Goal: Information Seeking & Learning: Check status

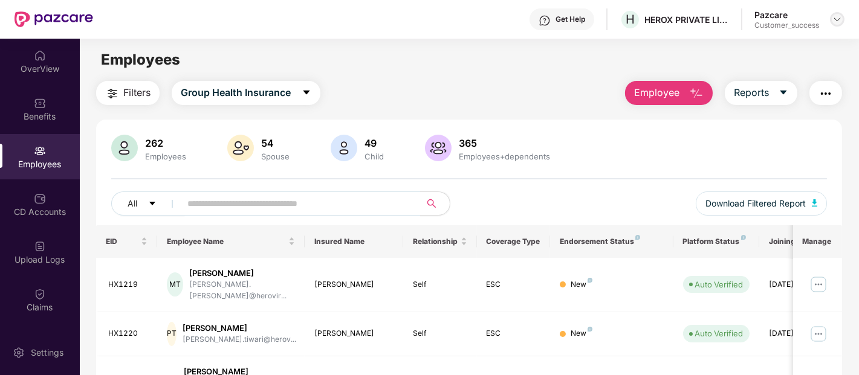
click at [835, 16] on img at bounding box center [837, 20] width 10 height 10
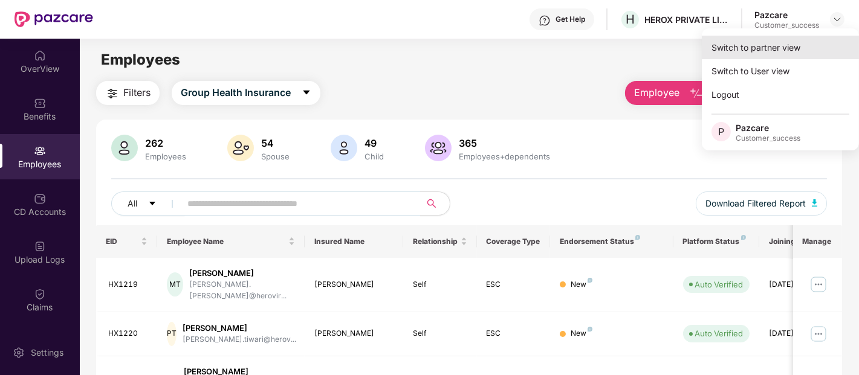
click at [782, 48] on div "Switch to partner view" at bounding box center [780, 48] width 157 height 24
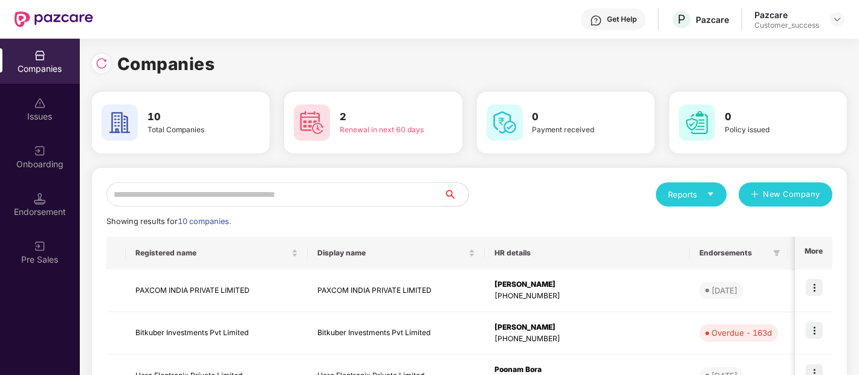
click at [337, 190] on input "text" at bounding box center [275, 195] width 338 height 24
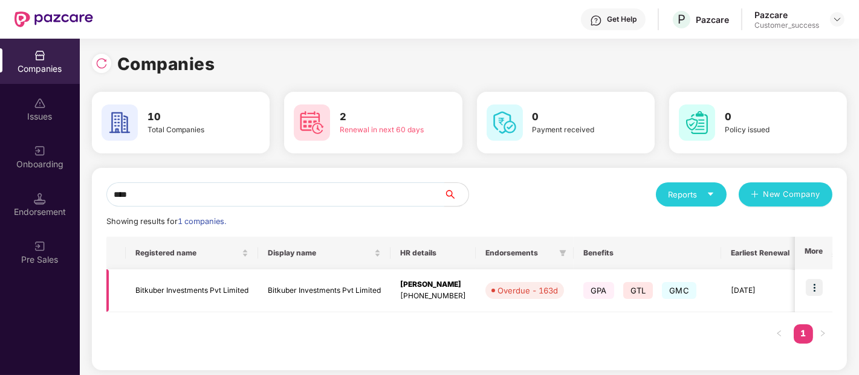
type input "****"
click at [811, 290] on img at bounding box center [814, 287] width 17 height 17
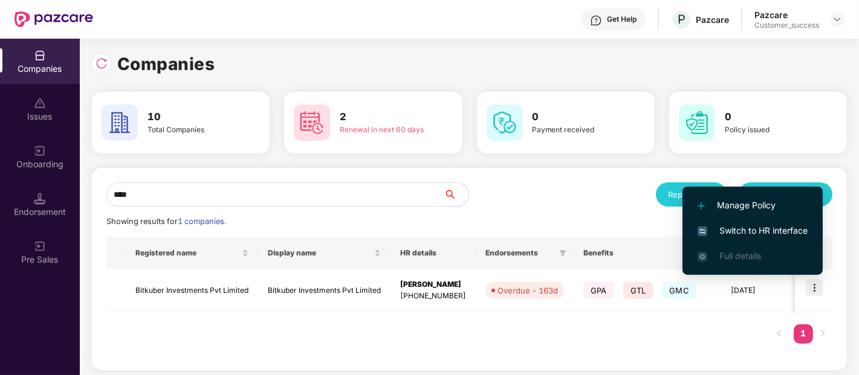
click at [741, 234] on span "Switch to HR interface" at bounding box center [753, 230] width 110 height 13
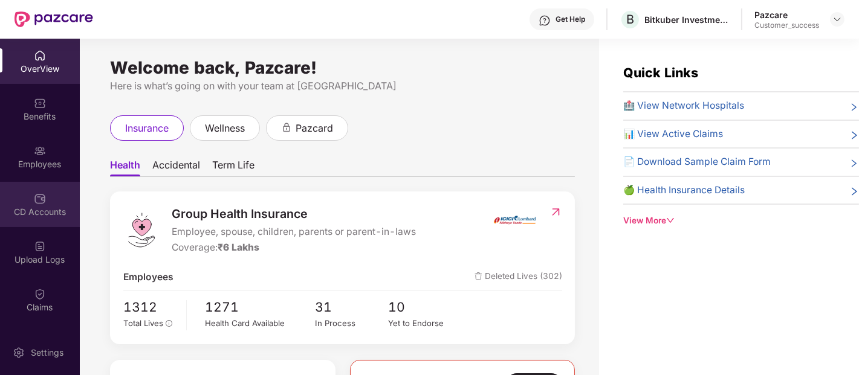
click at [35, 195] on img at bounding box center [40, 199] width 12 height 12
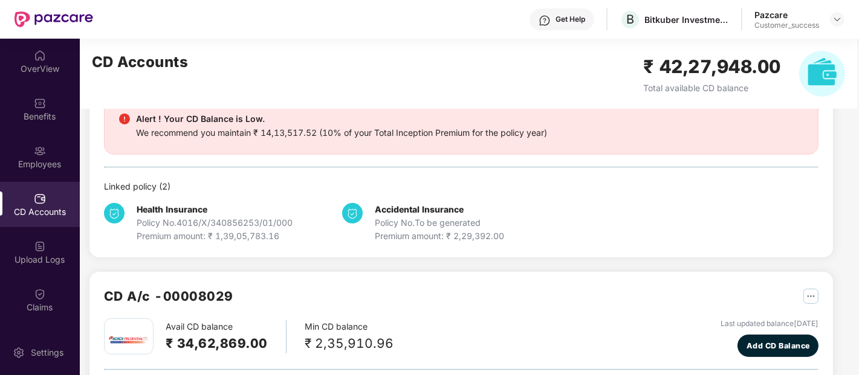
scroll to position [221, 0]
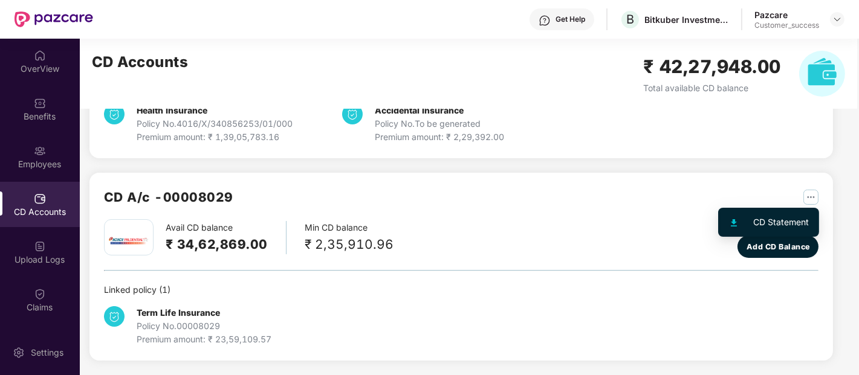
click at [808, 192] on img "button" at bounding box center [810, 197] width 15 height 15
click at [557, 214] on div "CD A/c - 00008029" at bounding box center [461, 203] width 714 height 32
click at [425, 88] on div "CD Accounts ₹ 42,27,948.00 Total available CD balance" at bounding box center [468, 74] width 777 height 70
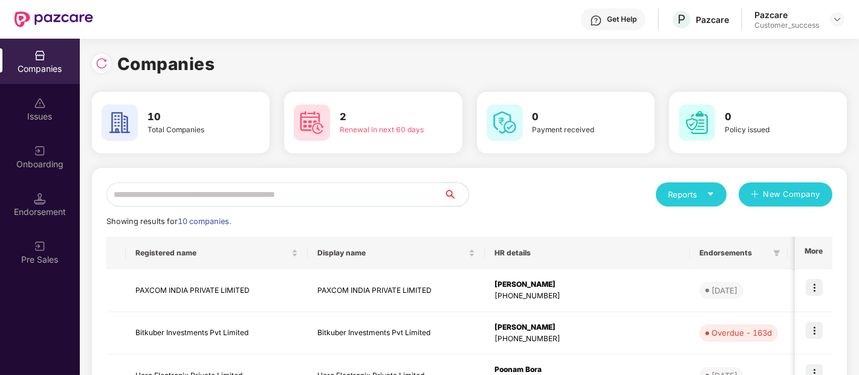
click at [152, 186] on input "text" at bounding box center [275, 195] width 338 height 24
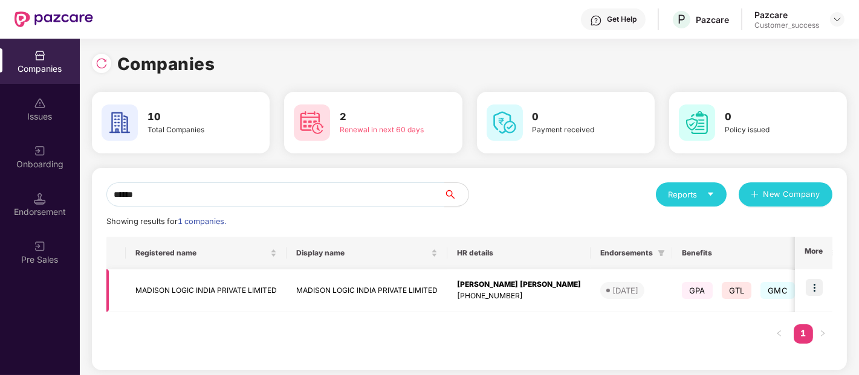
type input "******"
click at [220, 287] on td "MADISON LOGIC INDIA PRIVATE LIMITED" at bounding box center [206, 291] width 161 height 43
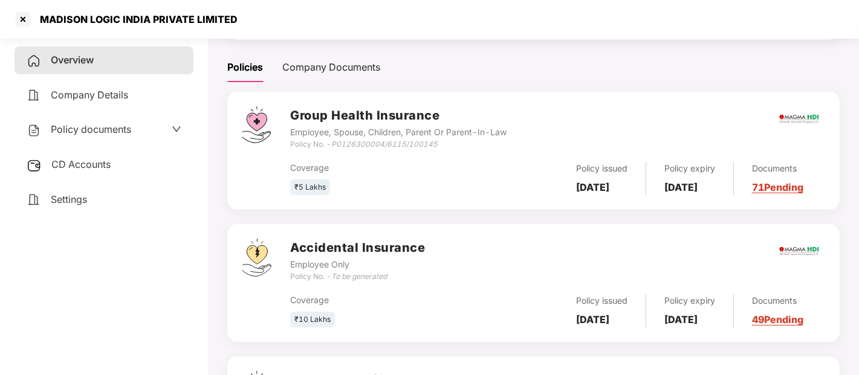
scroll to position [158, 0]
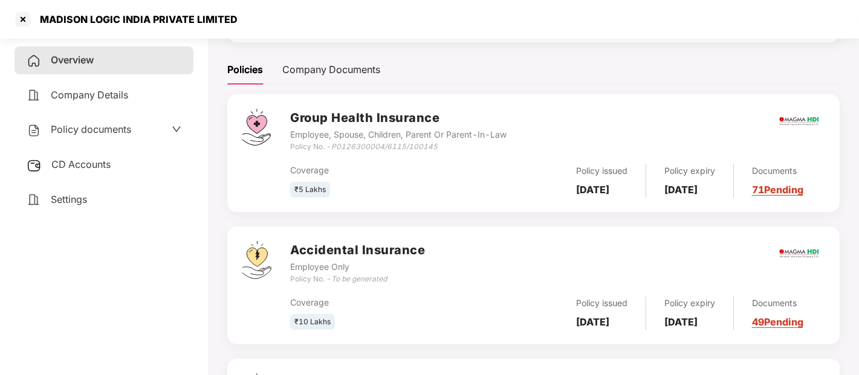
click at [70, 296] on div "Overview Company Details Policy documents CD Accounts Settings" at bounding box center [104, 205] width 179 height 316
click at [406, 255] on h3 "Accidental Insurance" at bounding box center [357, 250] width 135 height 19
click at [0, 242] on aside "Overview Company Details Policy documents CD Accounts Settings" at bounding box center [104, 204] width 208 height 342
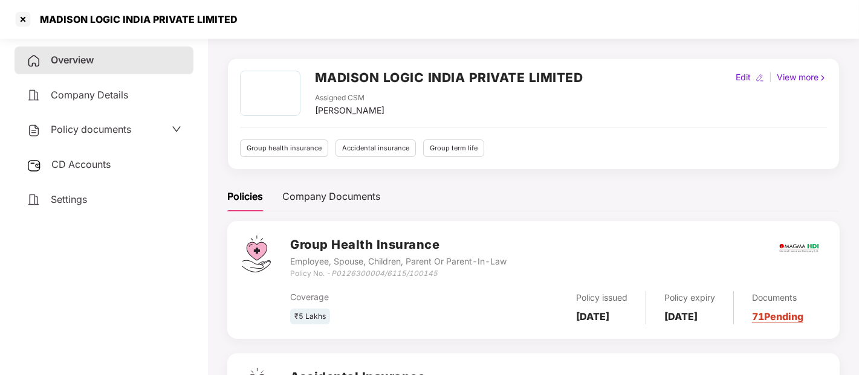
scroll to position [0, 0]
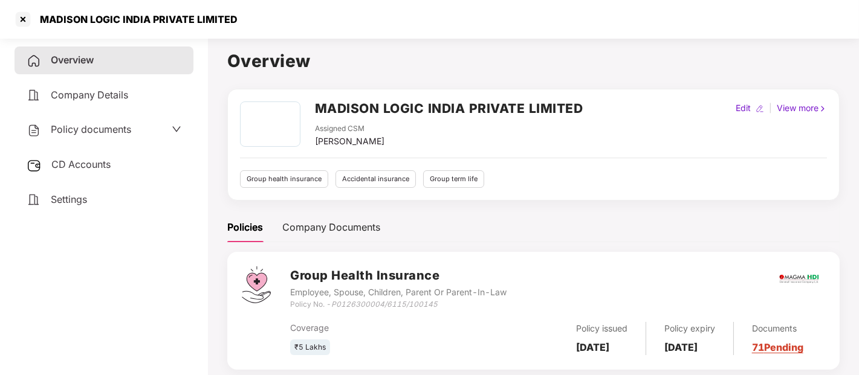
click at [96, 131] on span "Policy documents" at bounding box center [91, 129] width 80 height 12
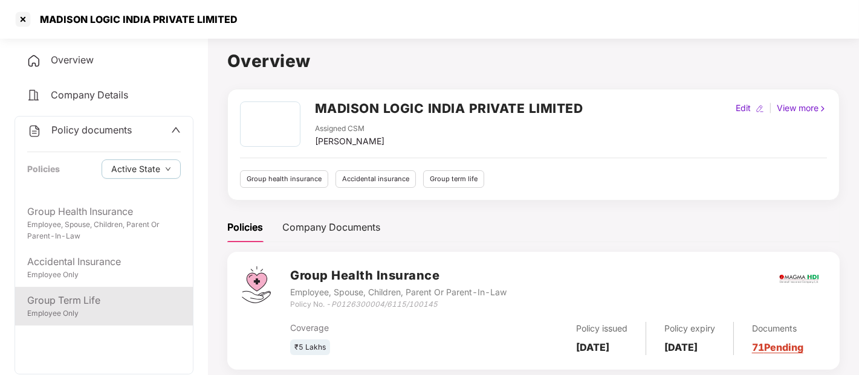
click at [76, 296] on div "Group Term Life" at bounding box center [104, 300] width 154 height 15
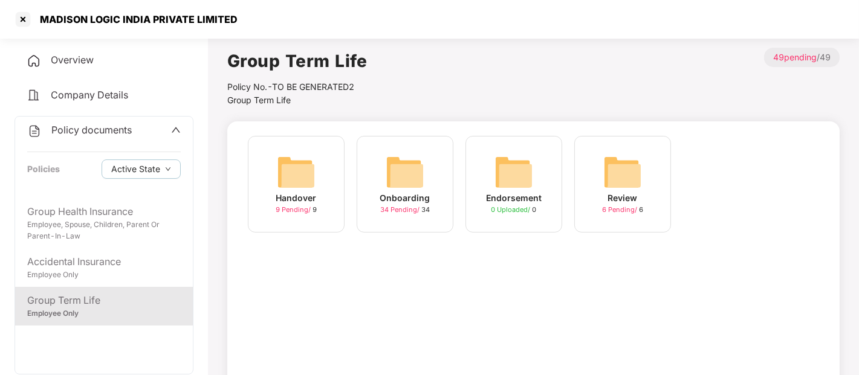
click at [396, 169] on img at bounding box center [405, 172] width 39 height 39
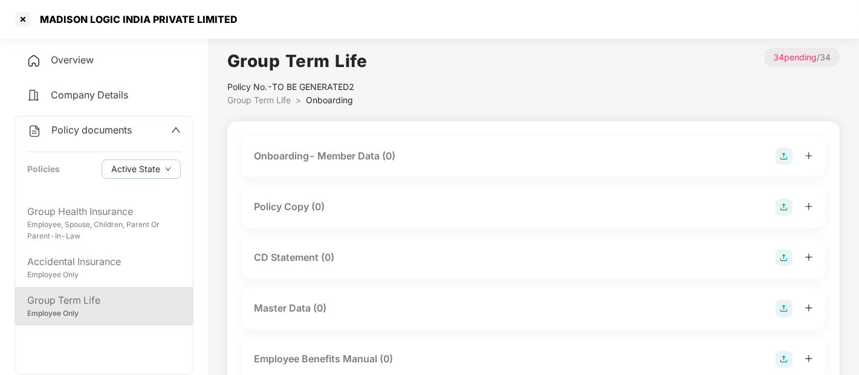
click at [329, 209] on div "Policy Copy (0)" at bounding box center [533, 207] width 559 height 17
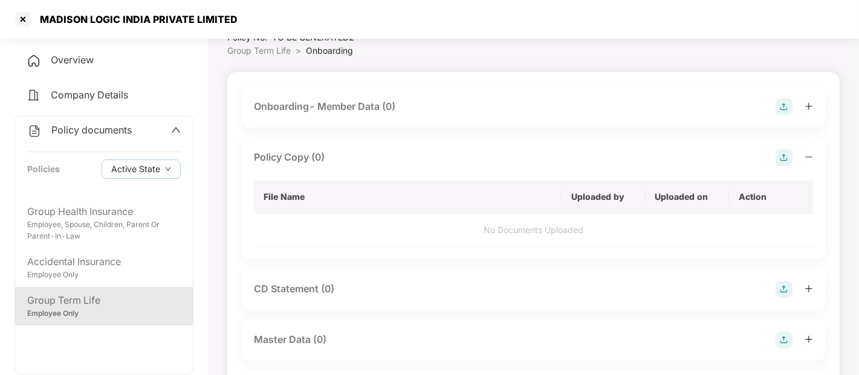
scroll to position [50, 0]
click at [784, 156] on img at bounding box center [784, 157] width 17 height 17
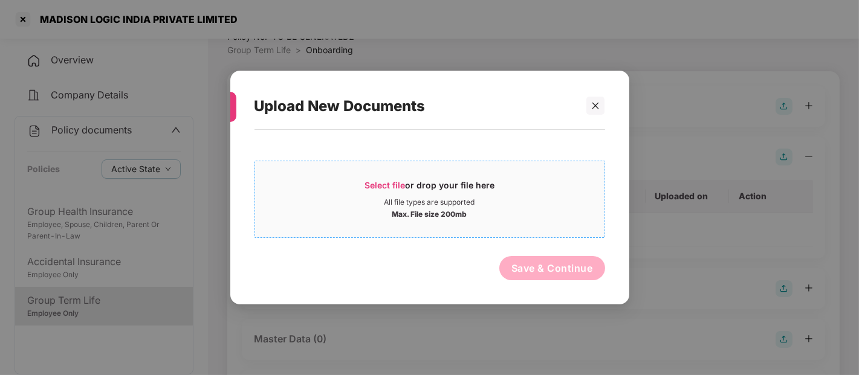
click at [462, 184] on div "Select file or drop your file here" at bounding box center [430, 189] width 130 height 18
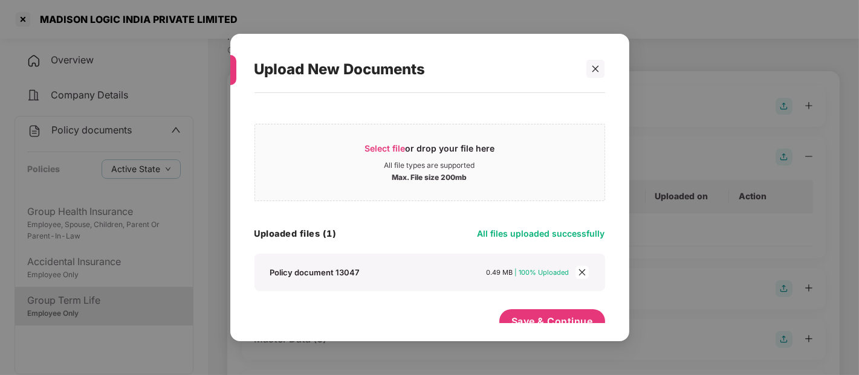
scroll to position [16, 0]
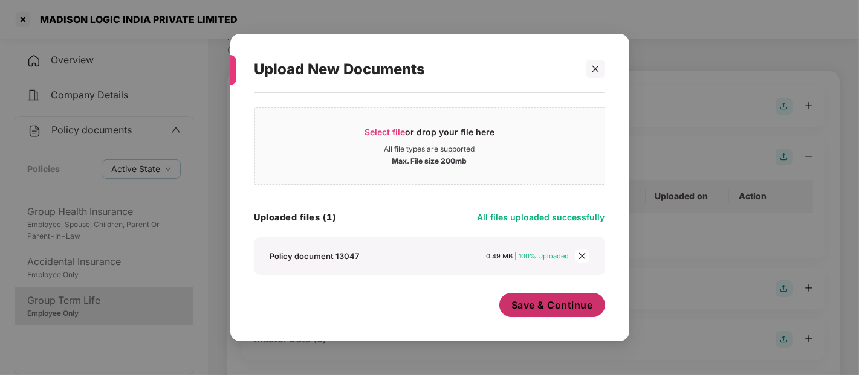
click at [547, 302] on span "Save & Continue" at bounding box center [552, 305] width 82 height 13
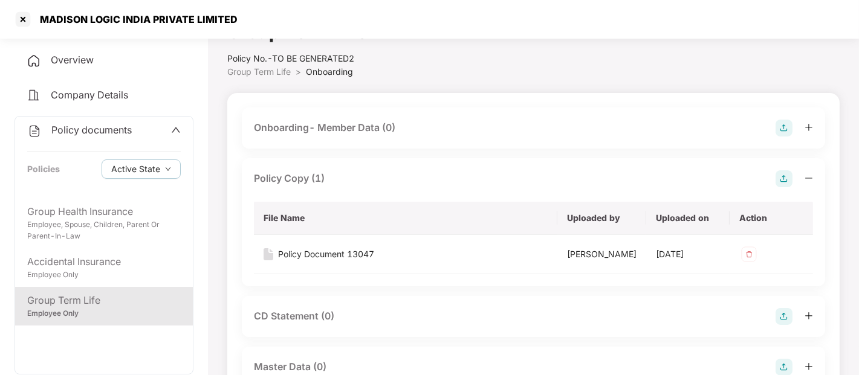
scroll to position [0, 0]
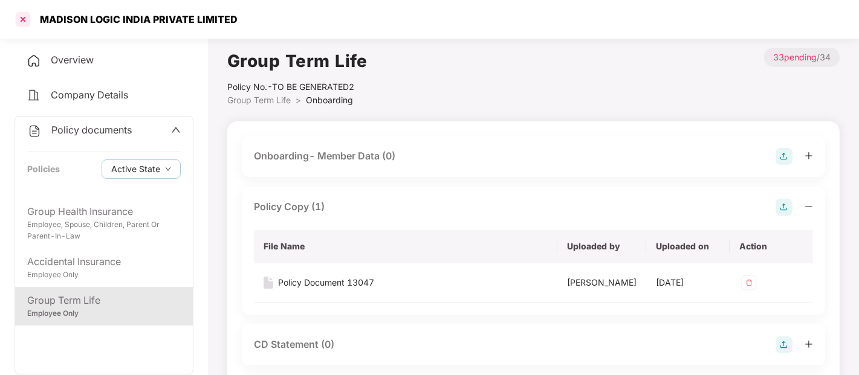
click at [21, 19] on div at bounding box center [22, 19] width 19 height 19
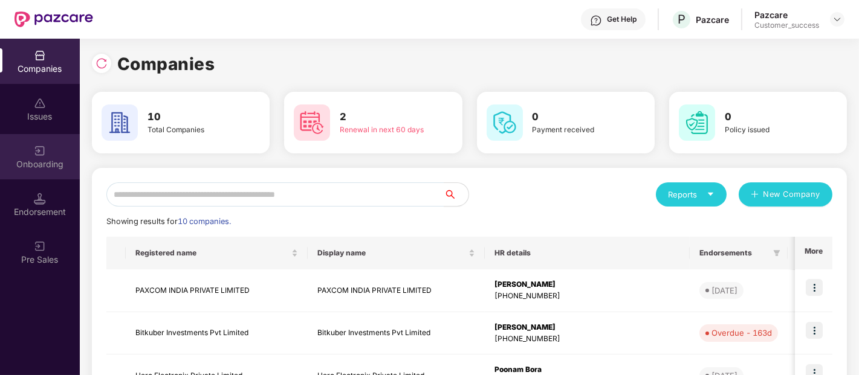
click at [64, 170] on div "Onboarding" at bounding box center [40, 156] width 80 height 45
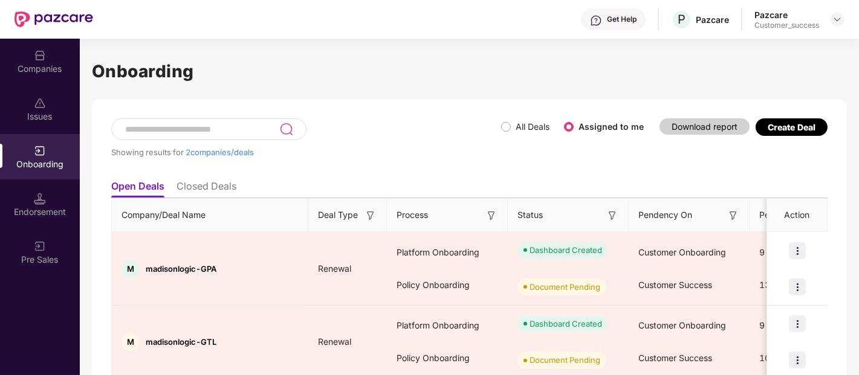
scroll to position [49, 0]
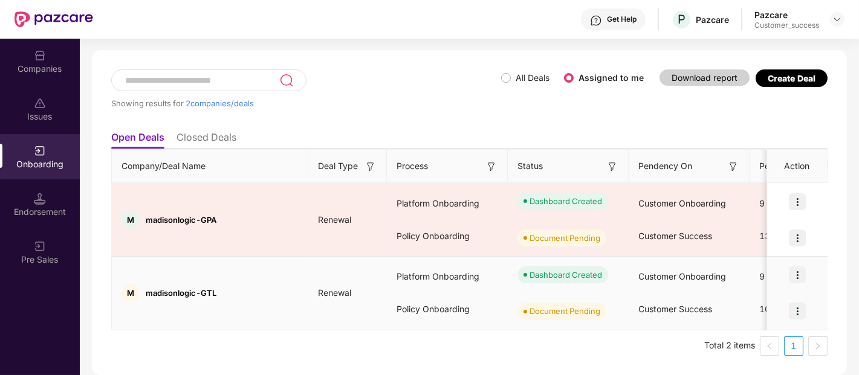
click at [792, 274] on img at bounding box center [797, 275] width 17 height 17
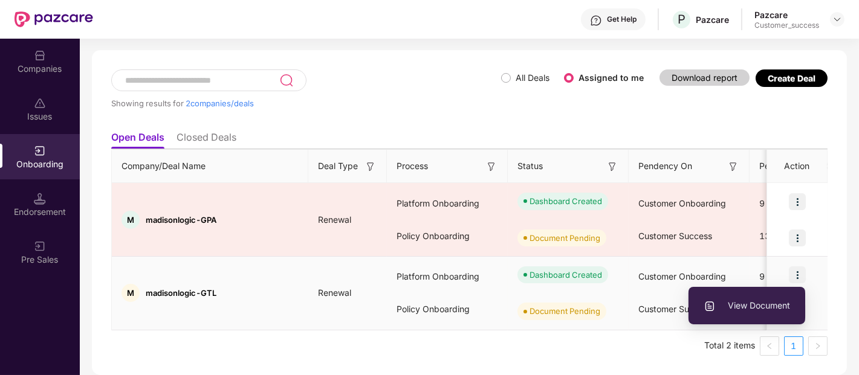
click at [731, 300] on span "View Document" at bounding box center [747, 305] width 86 height 13
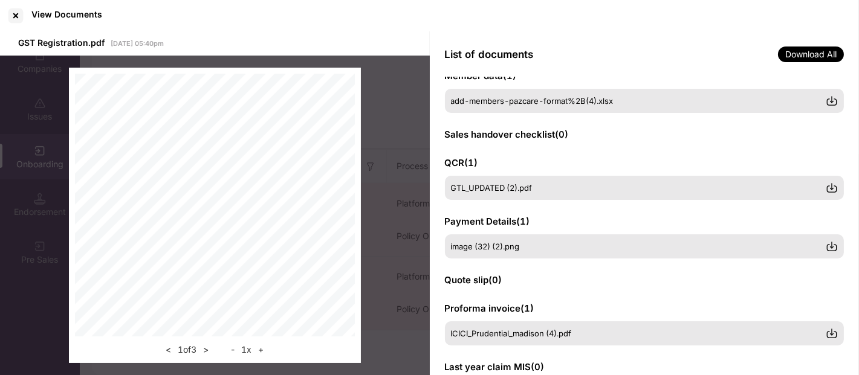
scroll to position [377, 0]
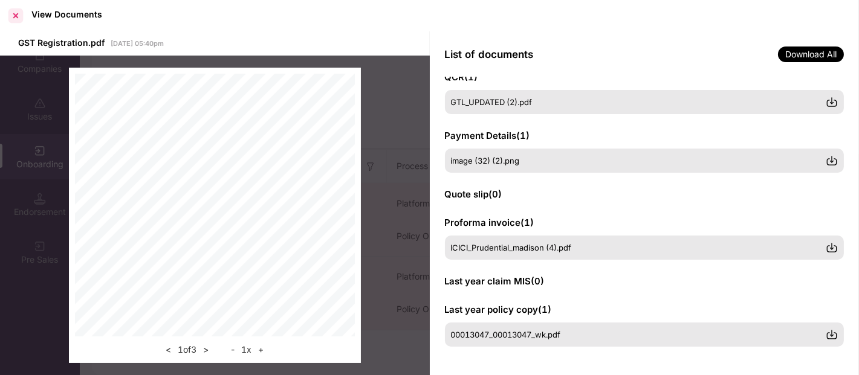
click at [18, 10] on div at bounding box center [15, 15] width 19 height 19
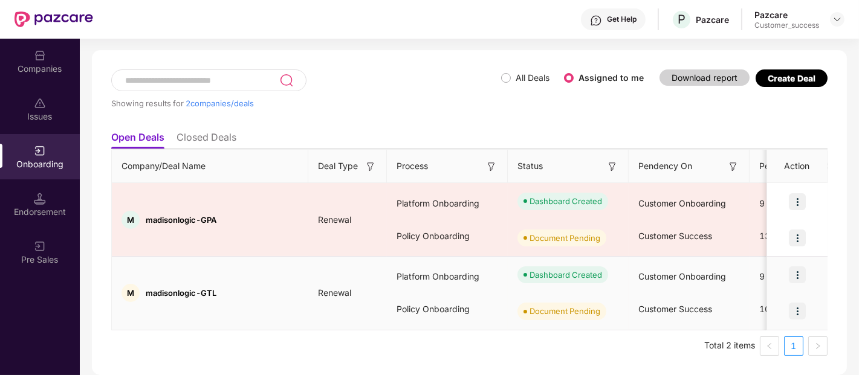
click at [796, 310] on img at bounding box center [797, 311] width 17 height 17
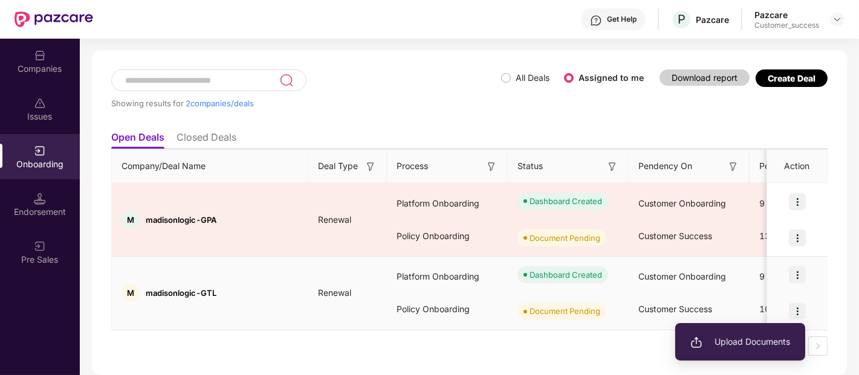
click at [722, 337] on span "Upload Documents" at bounding box center [740, 341] width 100 height 13
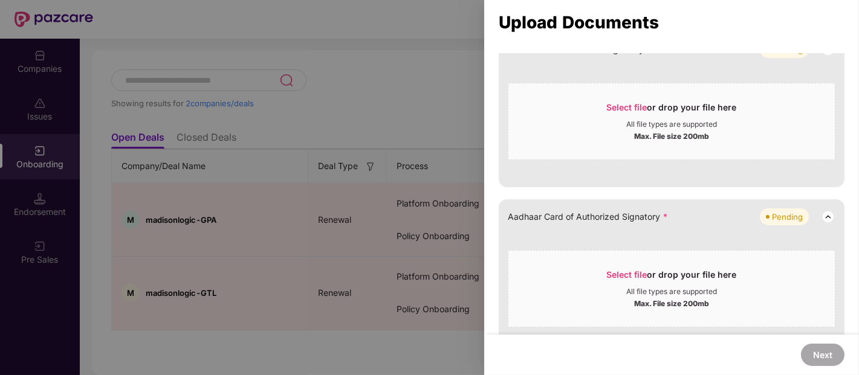
scroll to position [944, 0]
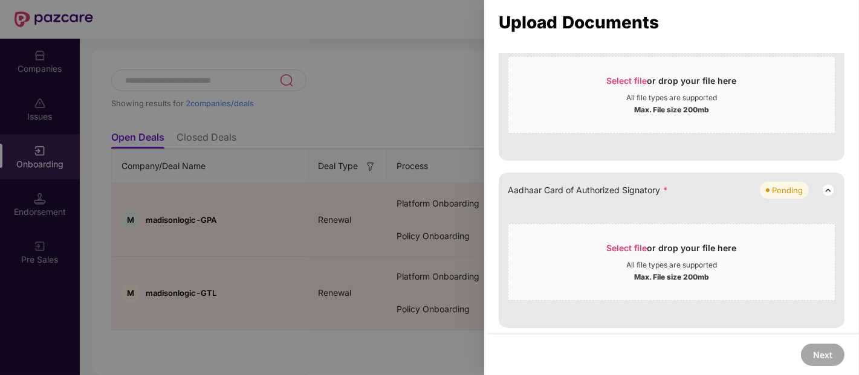
click at [392, 112] on div at bounding box center [429, 187] width 859 height 375
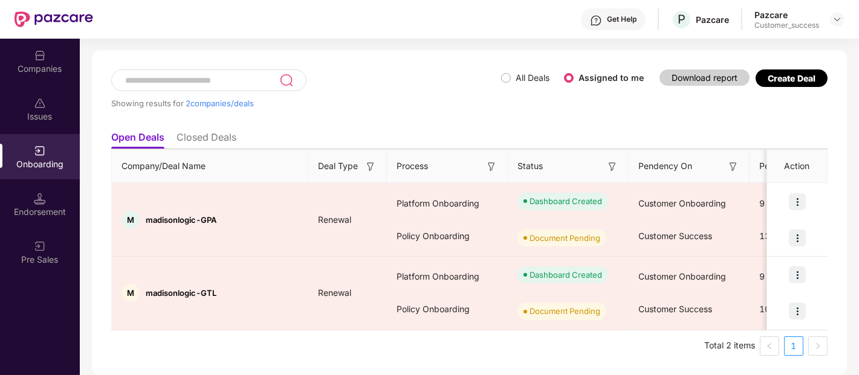
scroll to position [0, 0]
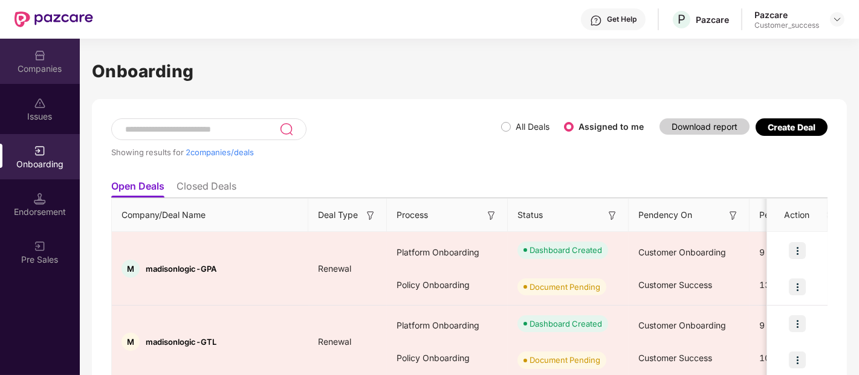
click at [49, 58] on div "Companies" at bounding box center [40, 61] width 80 height 45
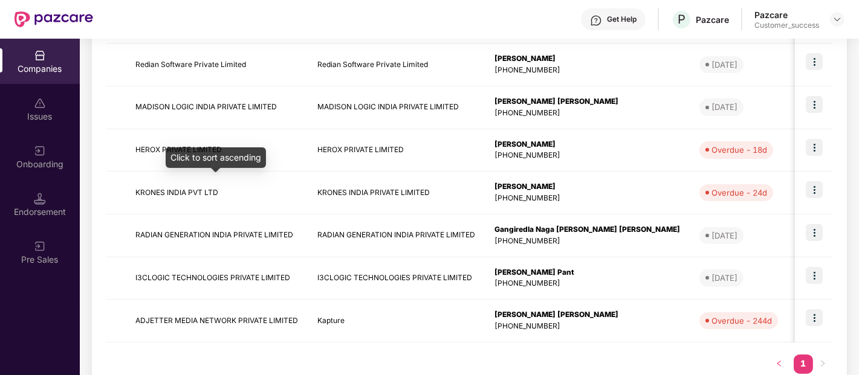
scroll to position [355, 0]
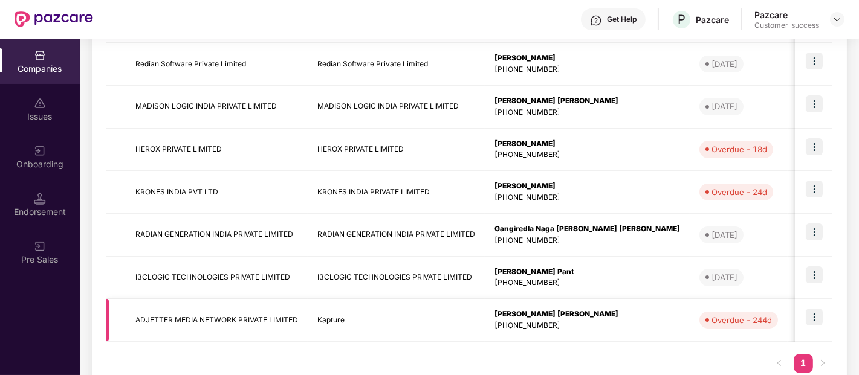
click at [812, 324] on img at bounding box center [814, 317] width 17 height 17
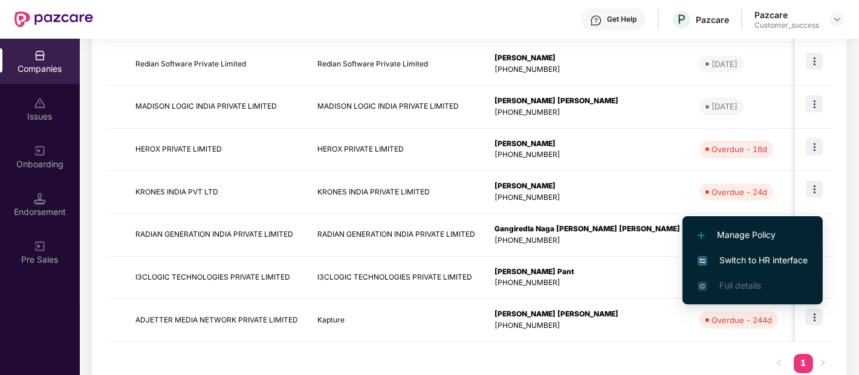
click at [741, 263] on span "Switch to HR interface" at bounding box center [753, 260] width 110 height 13
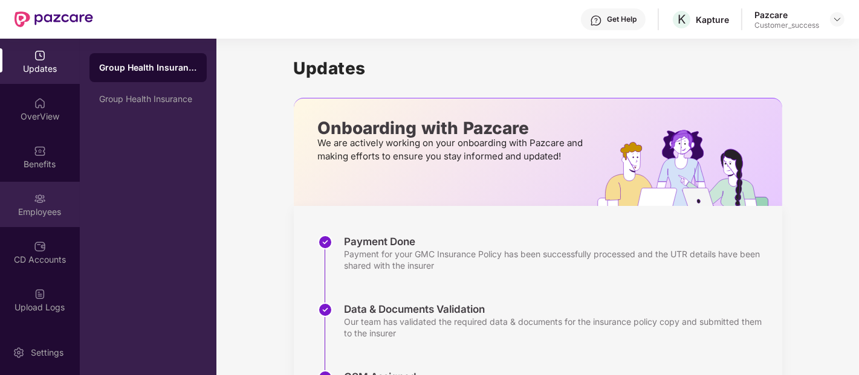
click at [31, 204] on div "Employees" at bounding box center [40, 204] width 80 height 45
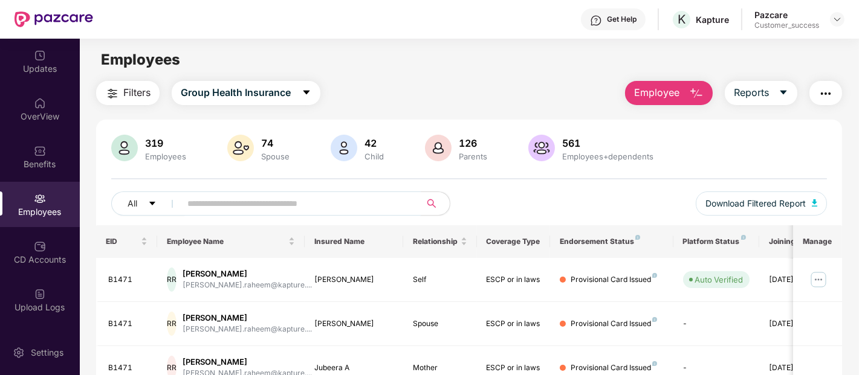
click at [268, 198] on input "text" at bounding box center [295, 204] width 217 height 18
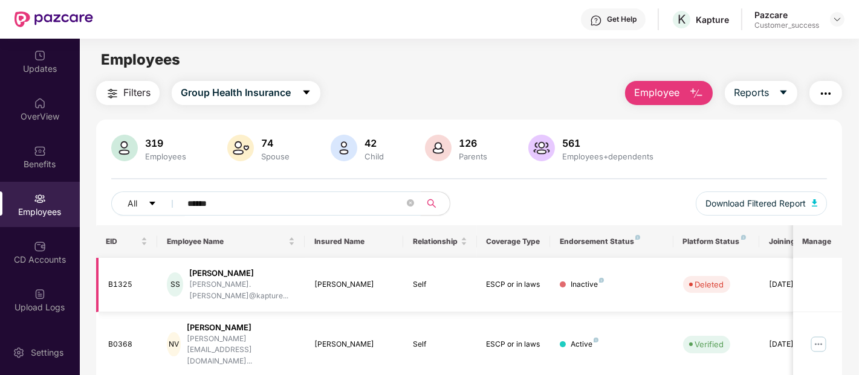
scroll to position [191, 0]
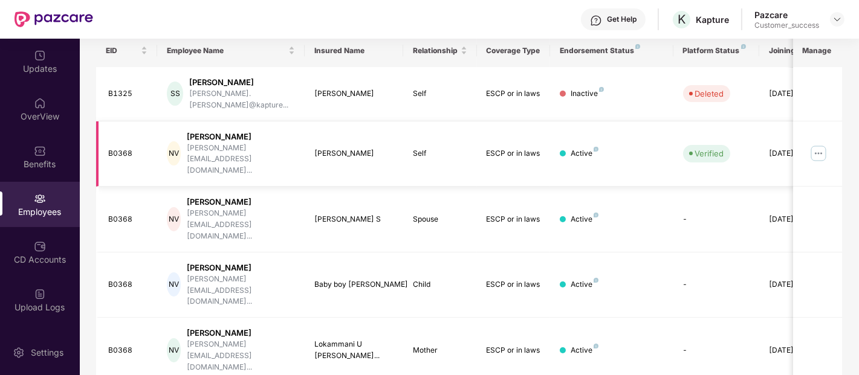
type input "******"
click at [820, 144] on img at bounding box center [818, 153] width 19 height 19
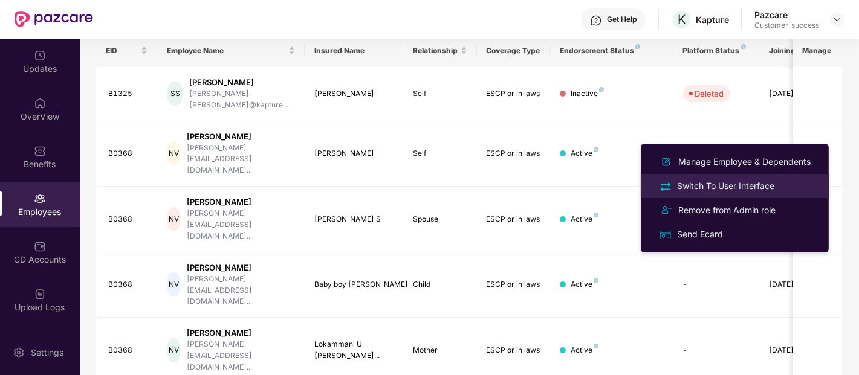
click at [704, 180] on div "Switch To User Interface" at bounding box center [726, 186] width 102 height 13
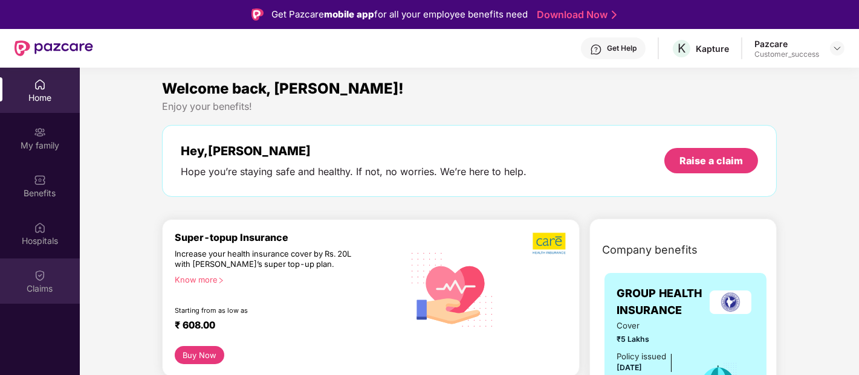
click at [53, 275] on div "Claims" at bounding box center [40, 281] width 80 height 45
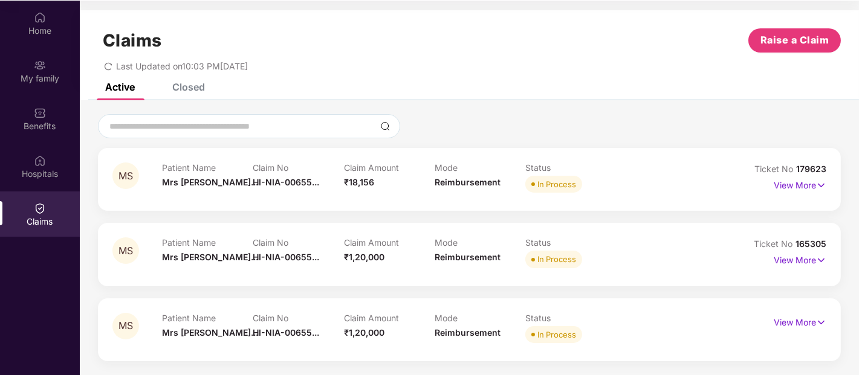
scroll to position [68, 0]
click at [809, 180] on p "View More" at bounding box center [800, 183] width 53 height 16
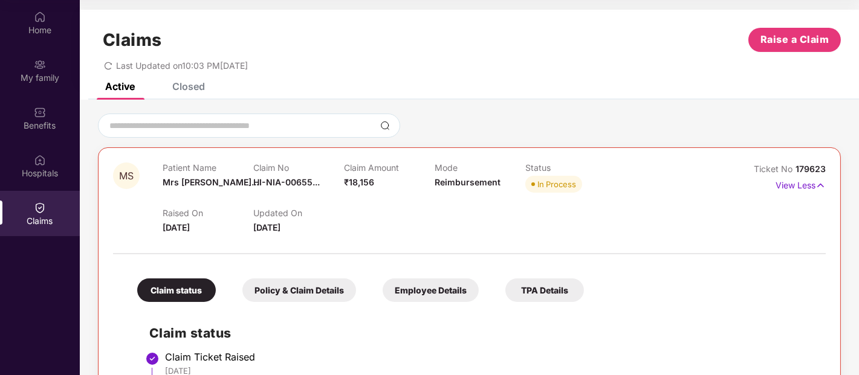
click at [320, 285] on div "Policy & Claim Details" at bounding box center [299, 291] width 114 height 24
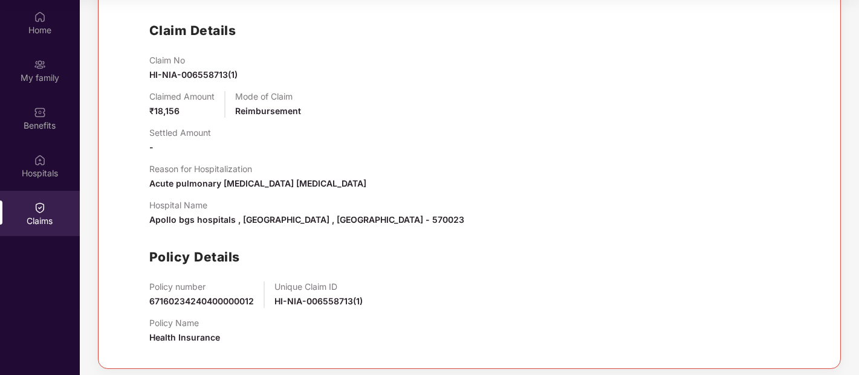
scroll to position [303, 0]
click at [306, 297] on span "HI-NIA-006558713(1)" at bounding box center [318, 301] width 88 height 10
copy span "HI-NIA-006558713(1)"
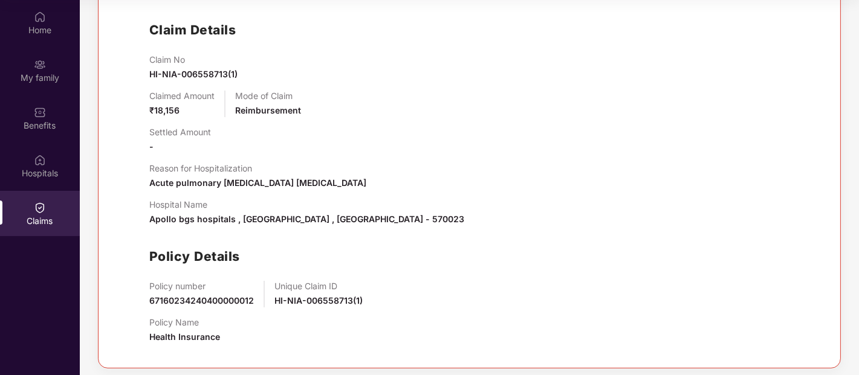
click at [728, 204] on div "Hospital Name Apollo bgs hospitals , Mysore , Karnataka - 570023" at bounding box center [481, 212] width 664 height 27
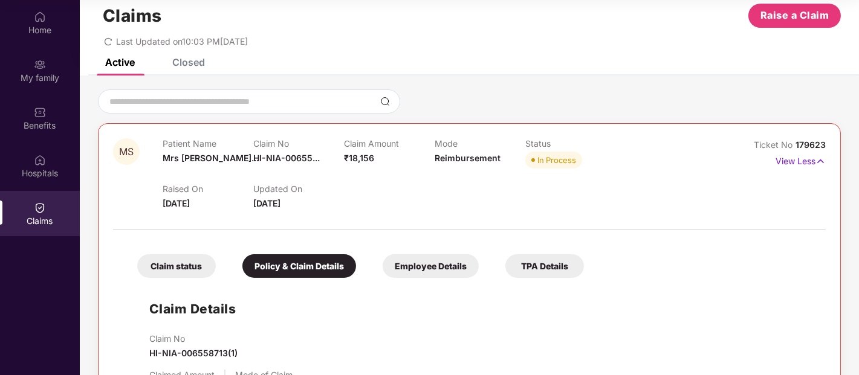
scroll to position [0, 0]
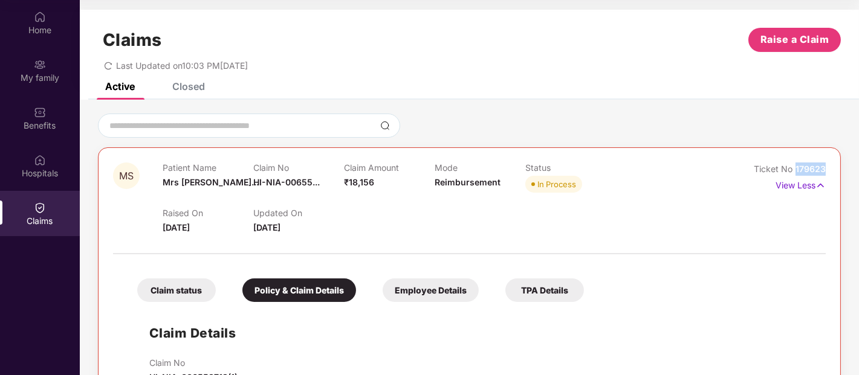
drag, startPoint x: 825, startPoint y: 162, endPoint x: 793, endPoint y: 168, distance: 32.6
copy span "179623"
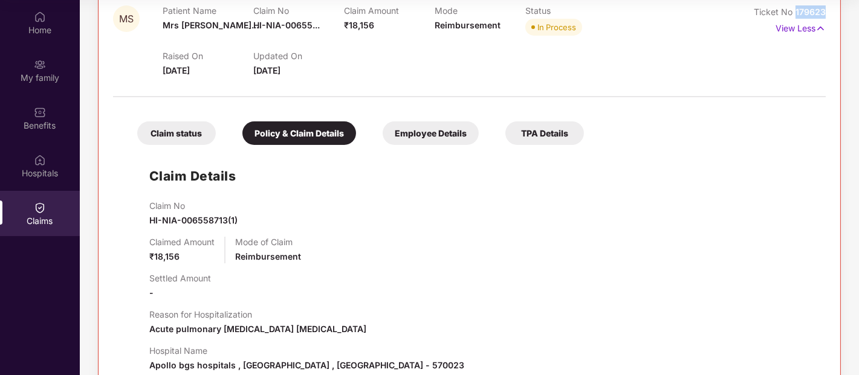
scroll to position [459, 0]
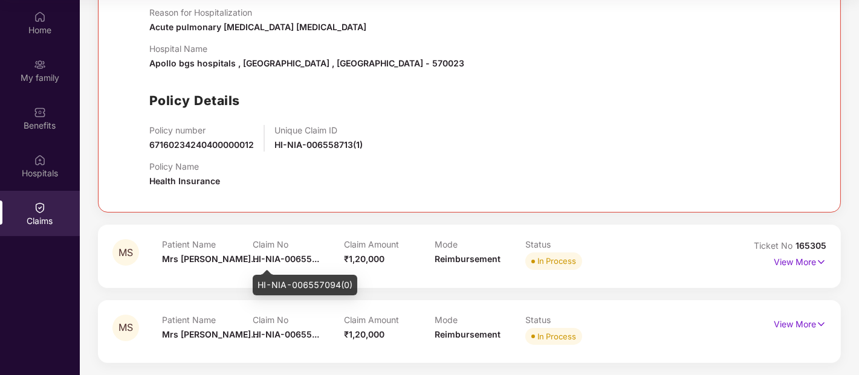
click at [301, 256] on span "HI-NIA-00655..." at bounding box center [286, 259] width 66 height 10
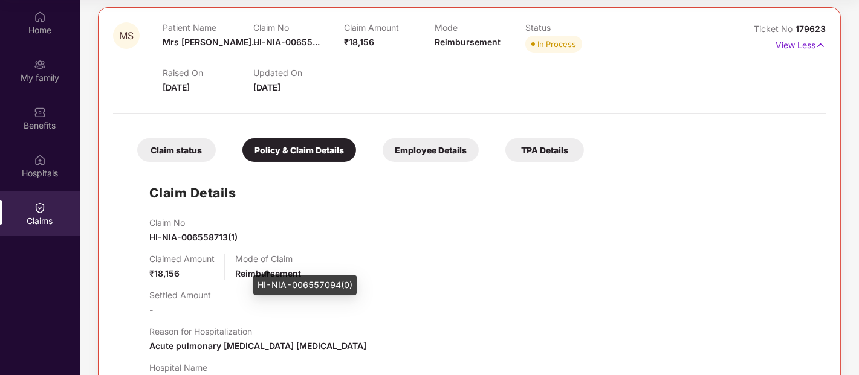
scroll to position [0, 0]
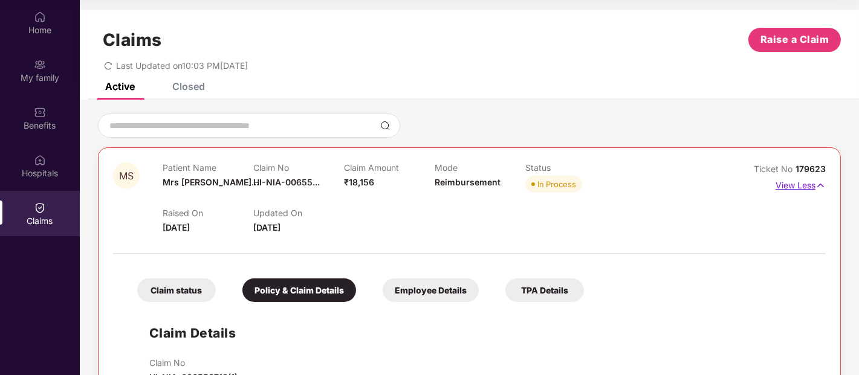
click at [795, 180] on p "View Less" at bounding box center [801, 184] width 50 height 16
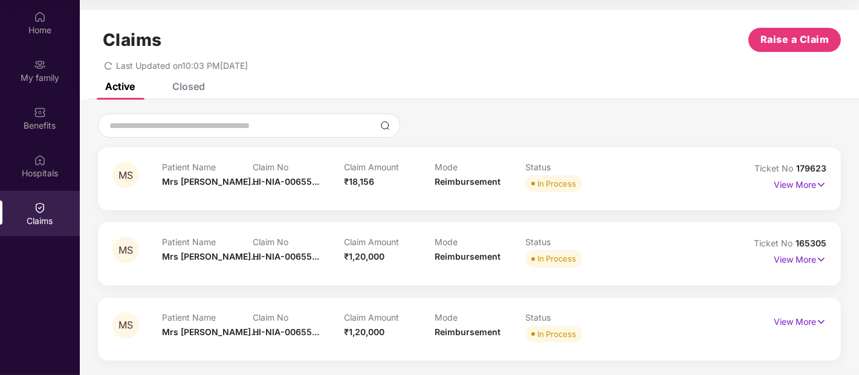
click at [295, 250] on div "Claim No HI-NIA-00655..." at bounding box center [298, 253] width 91 height 33
click at [399, 252] on div "Claim Amount ₹1,20,000" at bounding box center [389, 253] width 91 height 33
click at [805, 257] on p "View More" at bounding box center [800, 258] width 53 height 16
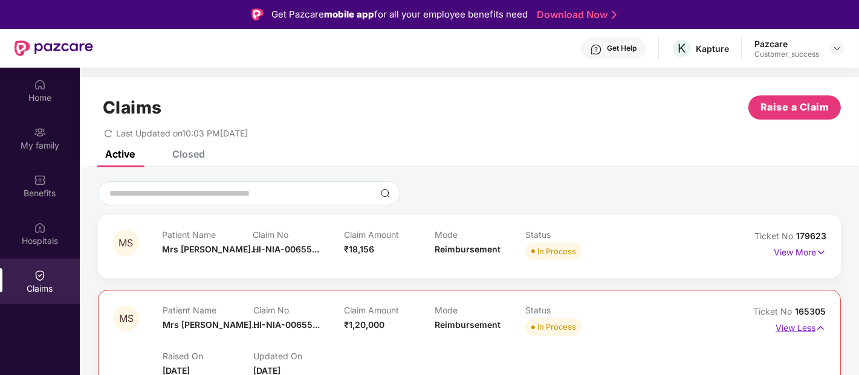
click at [786, 325] on p "View Less" at bounding box center [801, 327] width 50 height 16
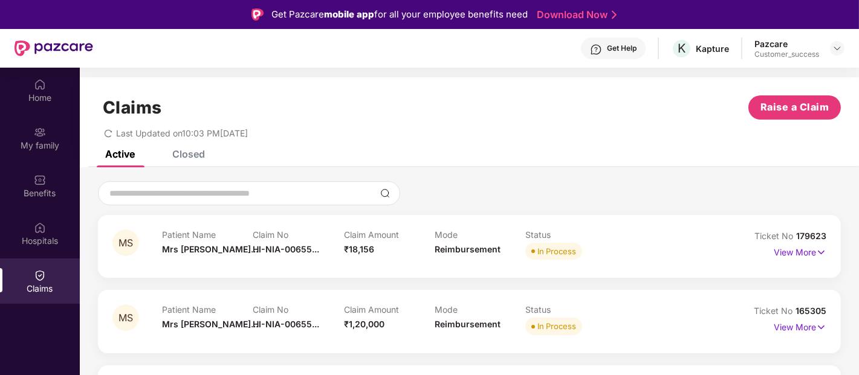
scroll to position [68, 0]
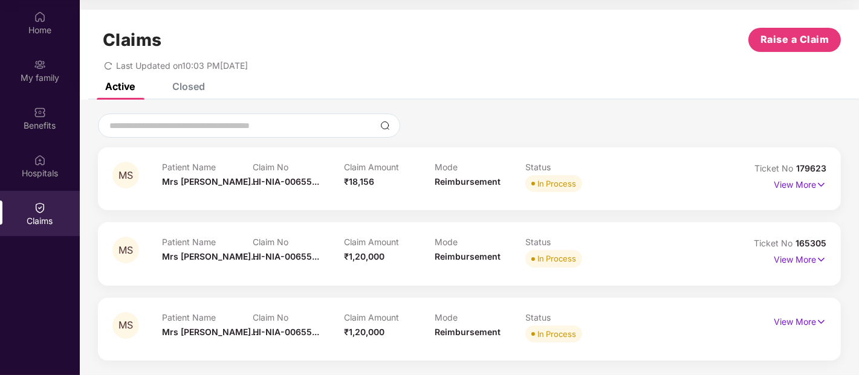
click at [193, 80] on div "Claims Raise a Claim Last Updated on 10:03 PM, 08 Oct 2025" at bounding box center [469, 46] width 779 height 73
click at [184, 91] on div "Closed" at bounding box center [188, 86] width 33 height 12
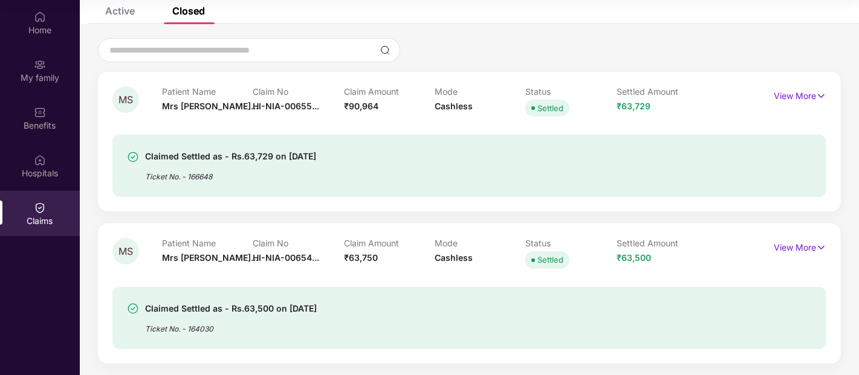
scroll to position [0, 0]
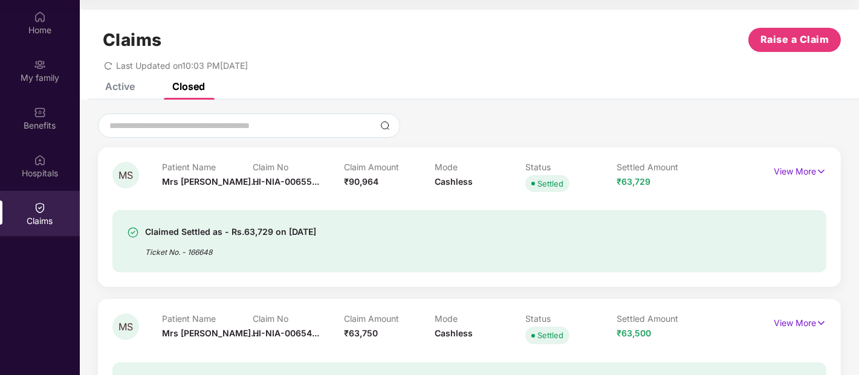
click at [112, 82] on div "Active" at bounding box center [120, 86] width 30 height 12
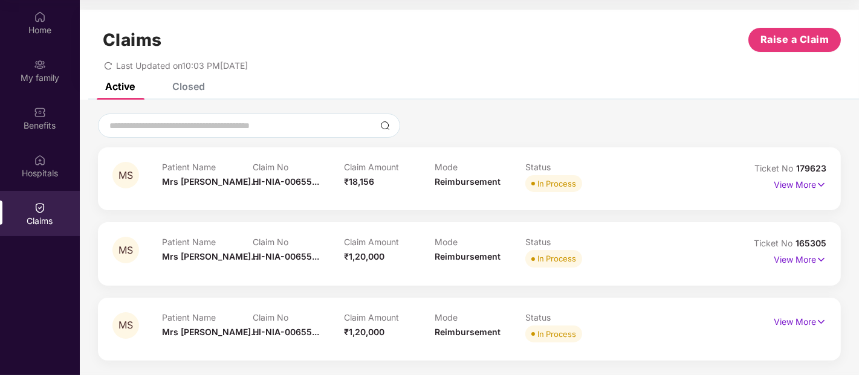
click at [182, 83] on div "Closed" at bounding box center [188, 86] width 33 height 12
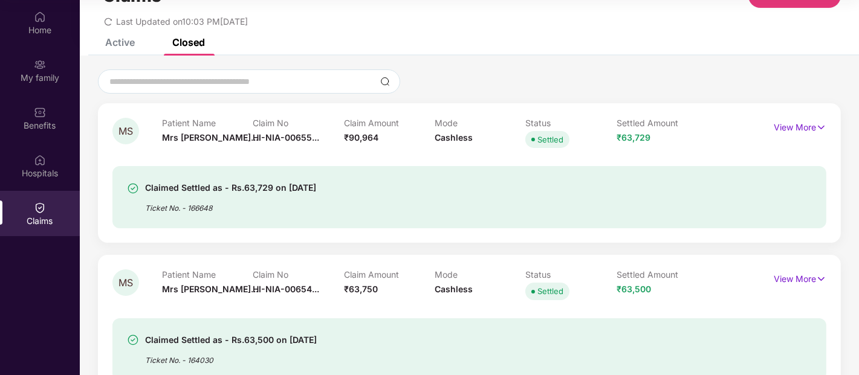
scroll to position [45, 0]
click at [122, 37] on div "Claims Raise a Claim Last Updated on 10:03 PM, 08 Oct 2025" at bounding box center [469, 1] width 779 height 73
click at [111, 41] on div "Active" at bounding box center [120, 42] width 30 height 12
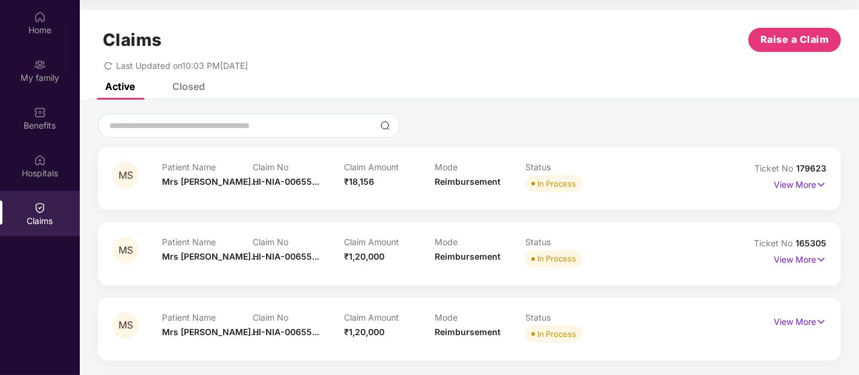
scroll to position [0, 0]
click at [807, 250] on p "View More" at bounding box center [800, 258] width 53 height 16
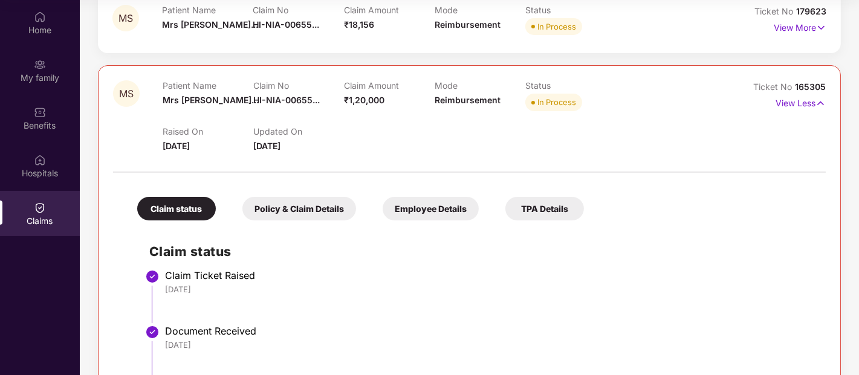
scroll to position [155, 0]
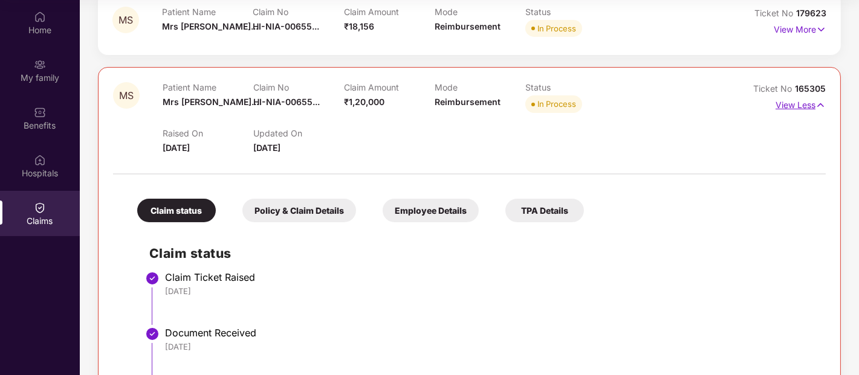
click at [800, 103] on p "View Less" at bounding box center [801, 104] width 50 height 16
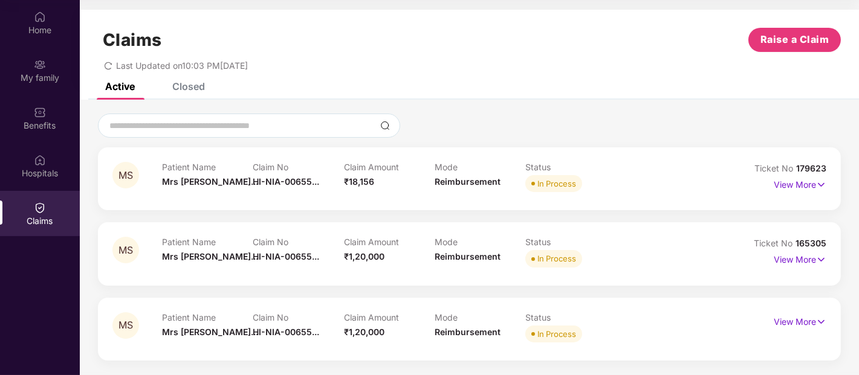
scroll to position [0, 0]
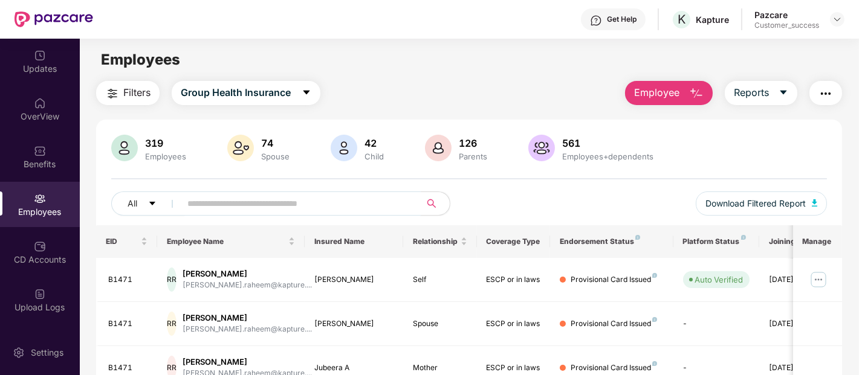
click at [230, 203] on input "text" at bounding box center [295, 204] width 217 height 18
type input "*"
paste input "*****"
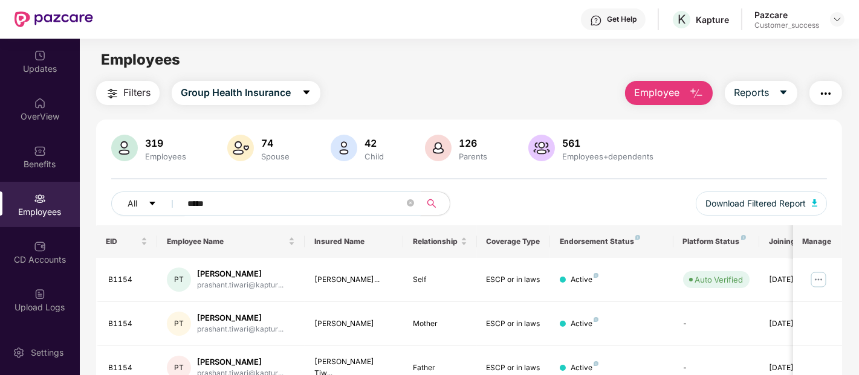
scroll to position [58, 0]
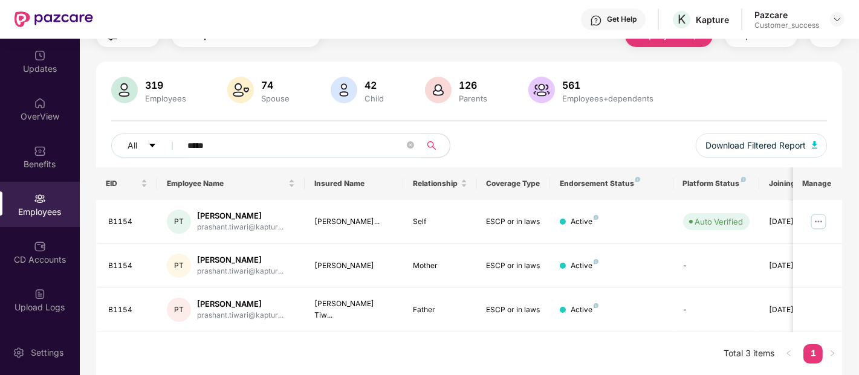
type input "*****"
click at [817, 222] on img at bounding box center [818, 221] width 19 height 19
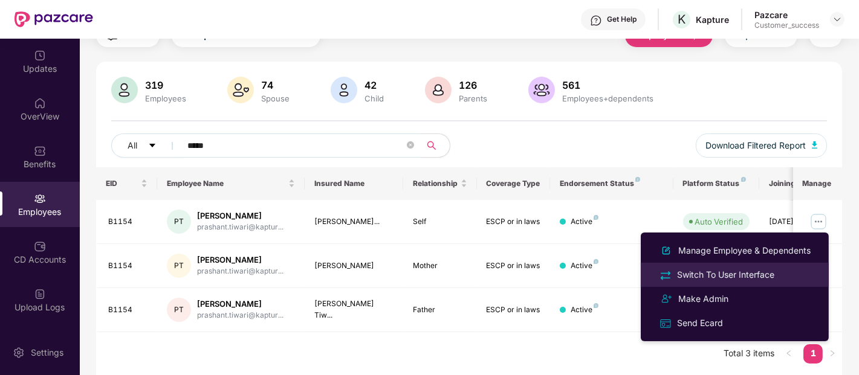
click at [717, 275] on div "Switch To User Interface" at bounding box center [726, 274] width 102 height 13
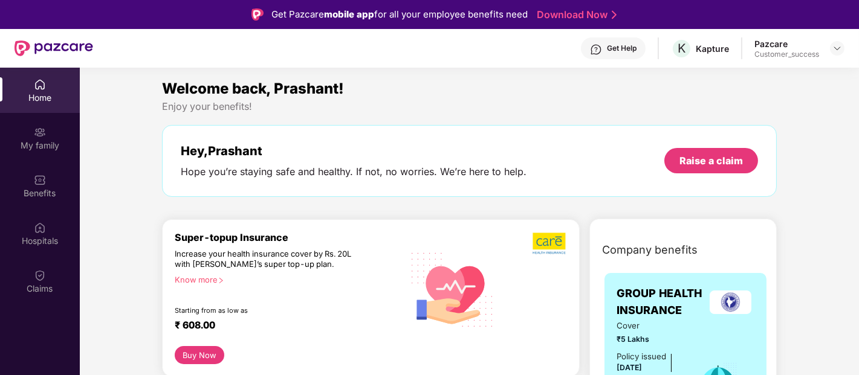
click at [57, 291] on div "Claims" at bounding box center [40, 289] width 80 height 12
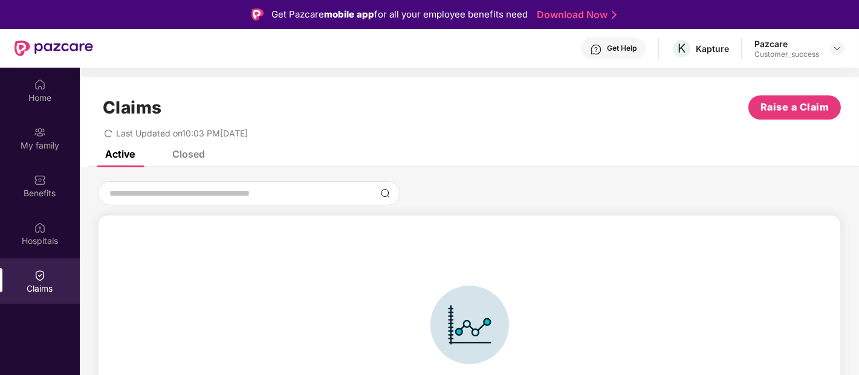
click at [196, 150] on div "Closed" at bounding box center [188, 154] width 33 height 12
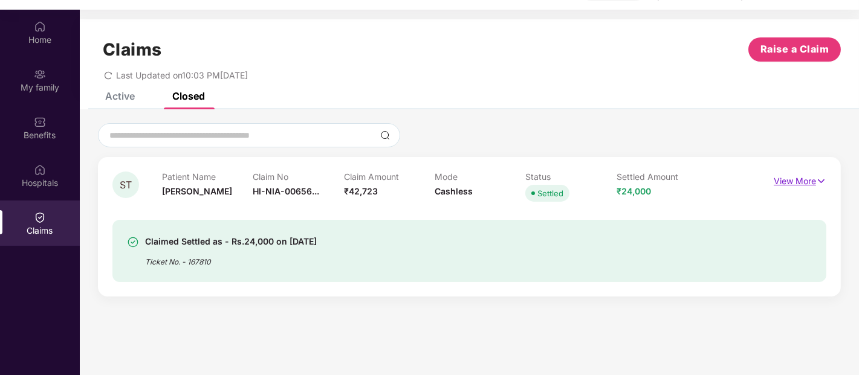
click at [789, 176] on p "View More" at bounding box center [800, 180] width 53 height 16
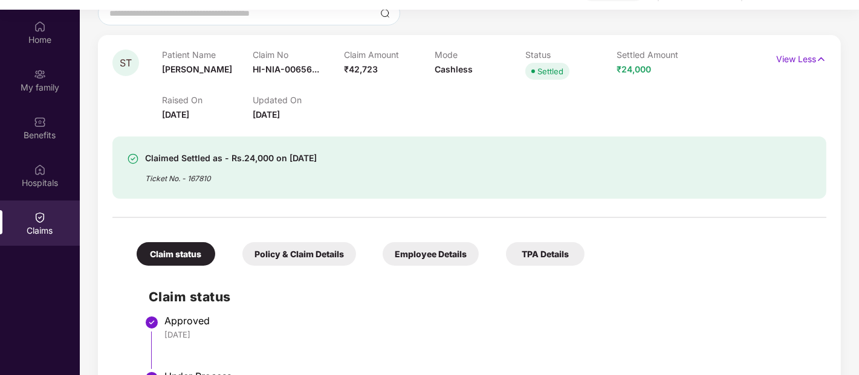
scroll to position [279, 0]
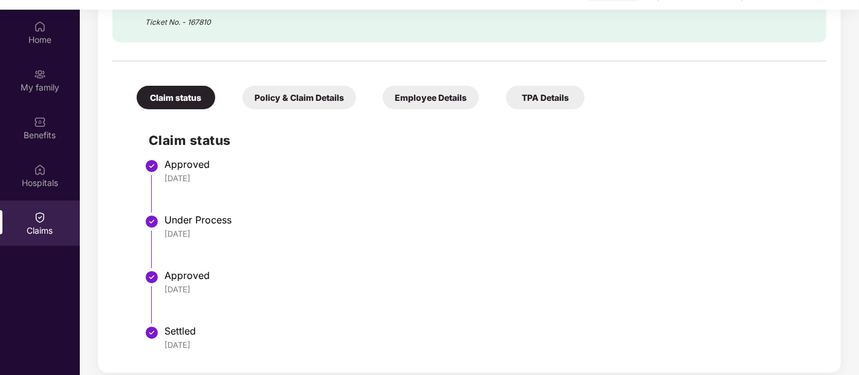
click at [339, 95] on div "Policy & Claim Details" at bounding box center [299, 98] width 114 height 24
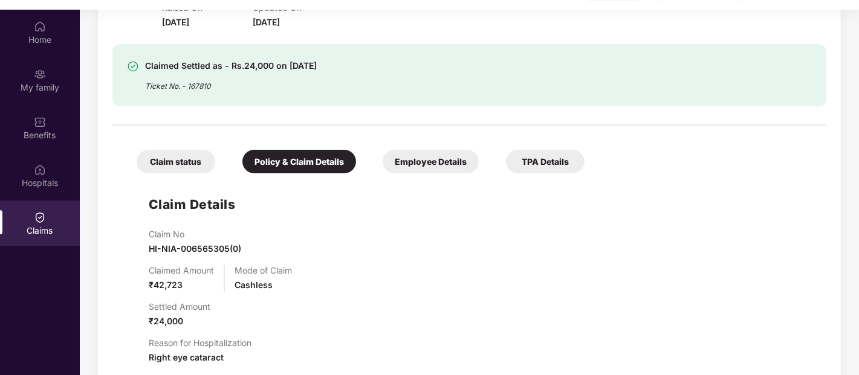
scroll to position [203, 0]
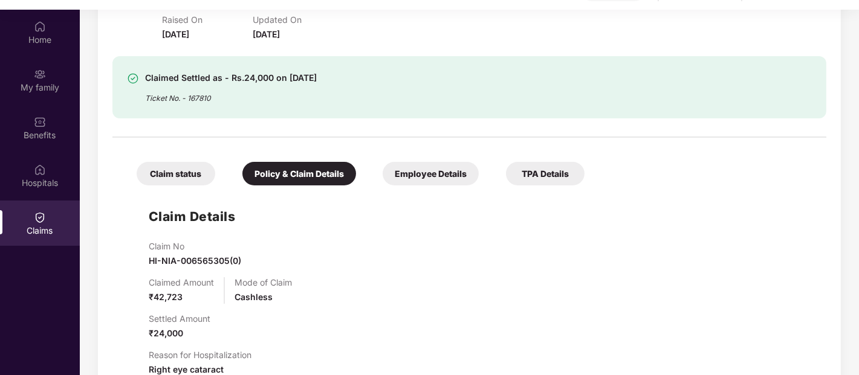
click at [192, 176] on div "Claim status" at bounding box center [176, 174] width 79 height 24
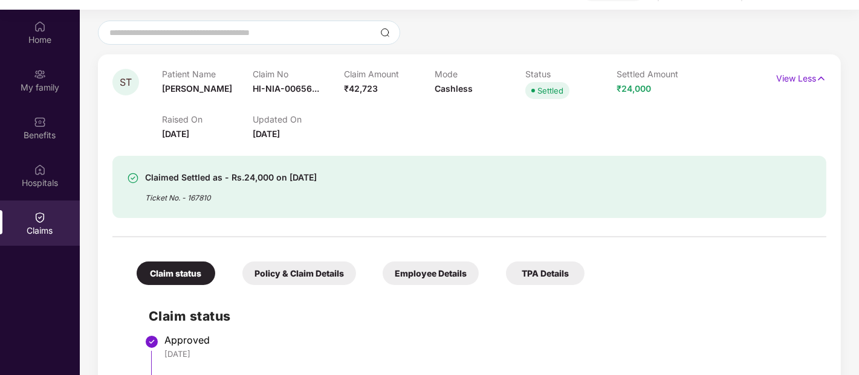
scroll to position [103, 0]
click at [530, 277] on div "TPA Details" at bounding box center [545, 273] width 79 height 24
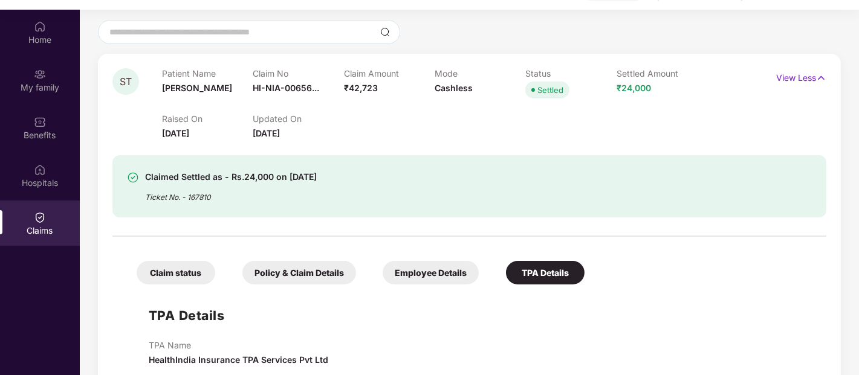
click at [204, 271] on div "Claim status" at bounding box center [176, 273] width 79 height 24
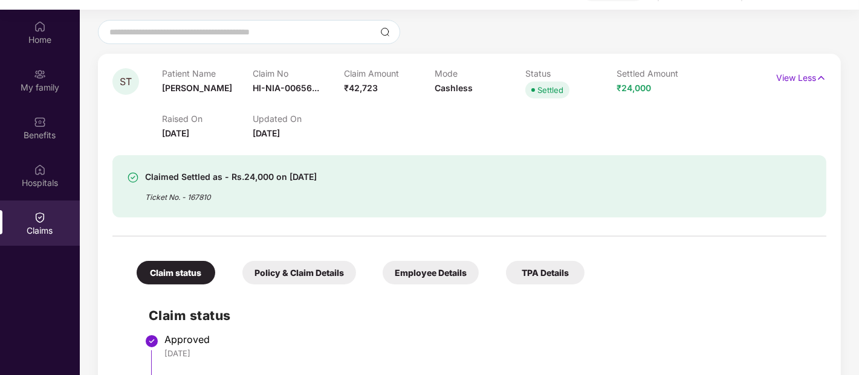
scroll to position [0, 0]
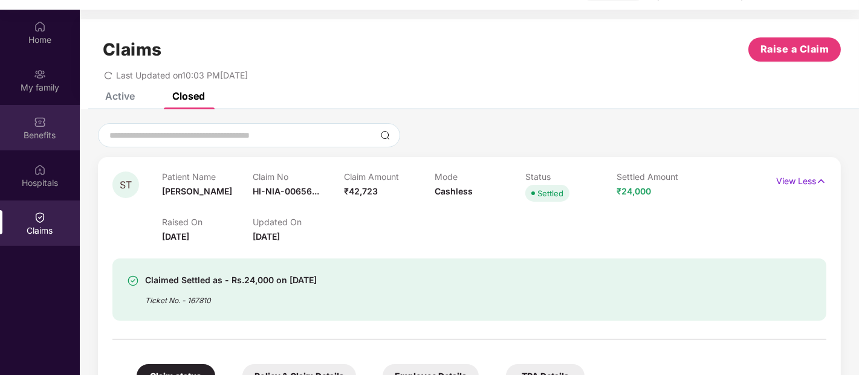
click at [27, 107] on div "Benefits" at bounding box center [40, 127] width 80 height 45
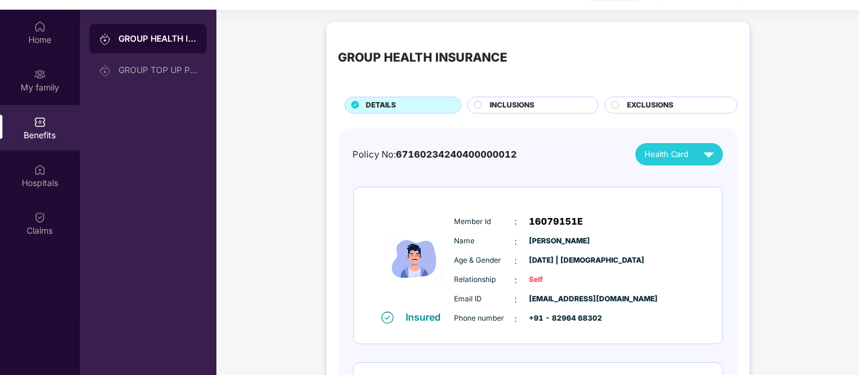
scroll to position [63, 0]
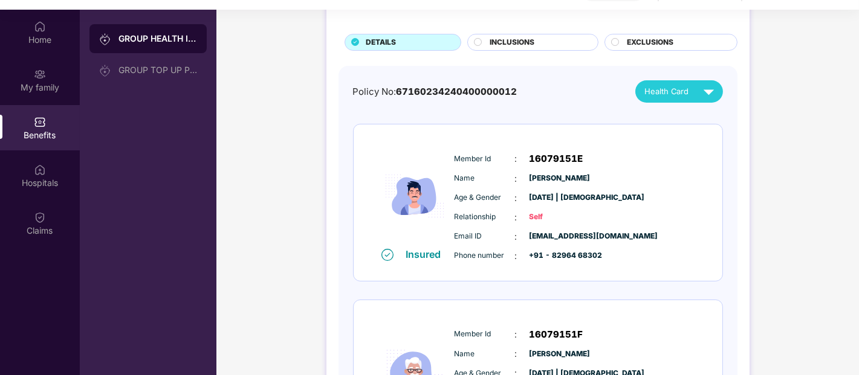
click at [533, 41] on span "INCLUSIONS" at bounding box center [512, 42] width 45 height 11
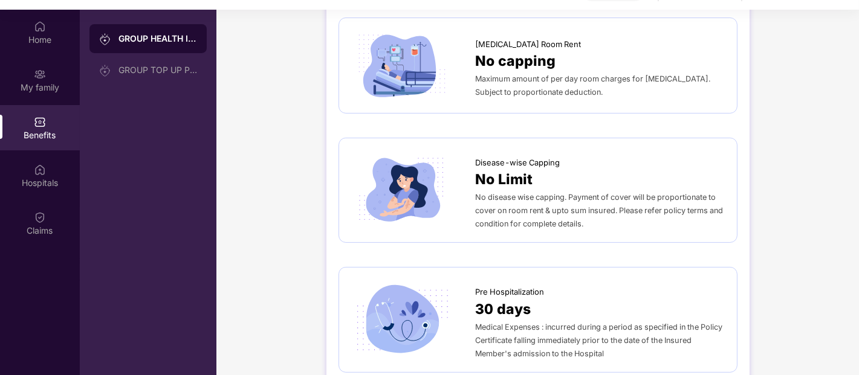
scroll to position [1745, 0]
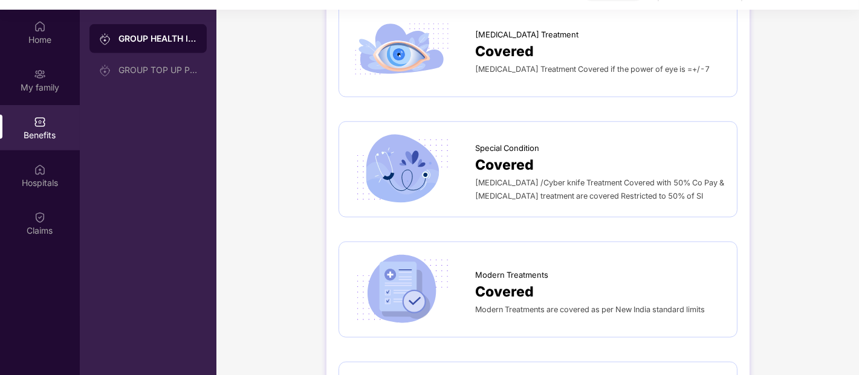
click at [579, 195] on span "Stem cell transplantation /Cyber knife Treatment Covered with 50% Co Pay & Coch…" at bounding box center [600, 189] width 249 height 22
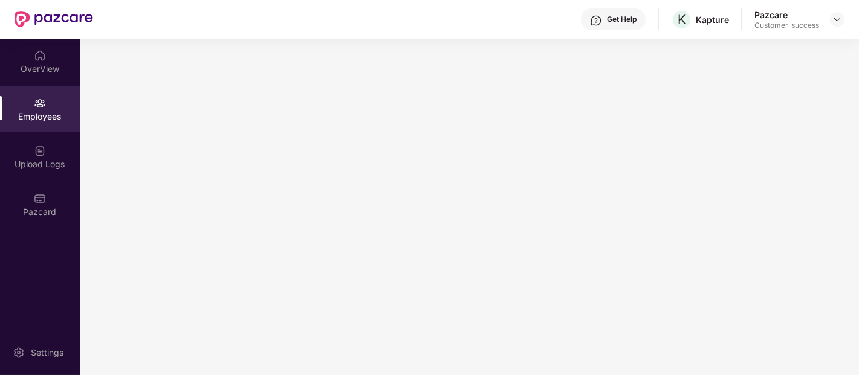
scroll to position [0, 0]
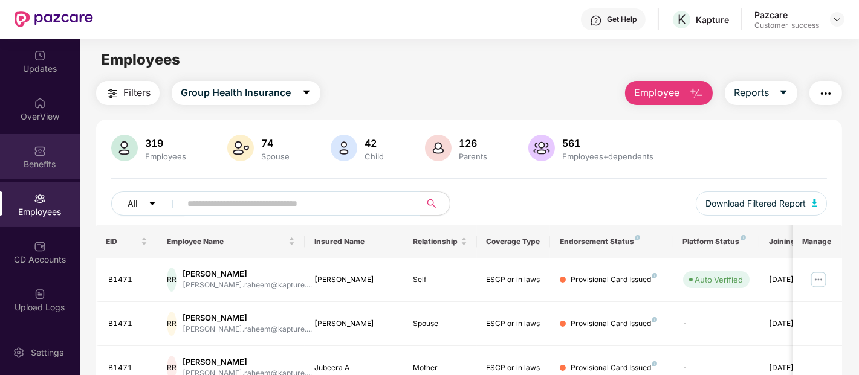
click at [34, 154] on img at bounding box center [40, 151] width 12 height 12
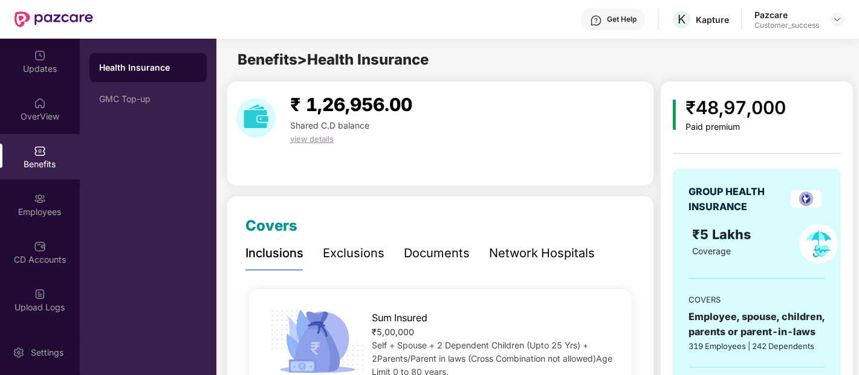
click at [438, 250] on div "Documents" at bounding box center [437, 253] width 66 height 19
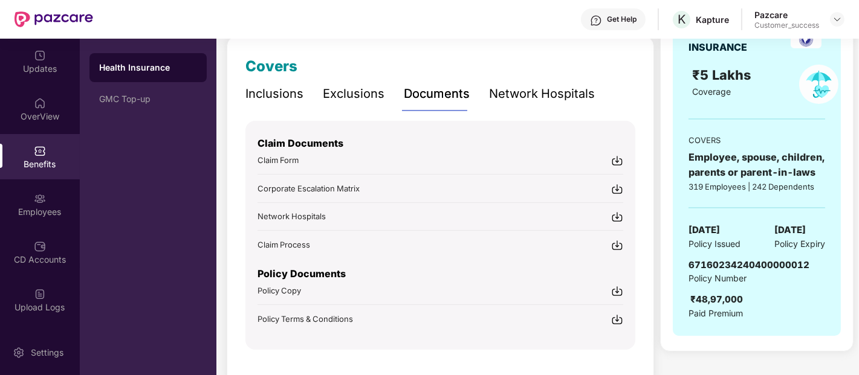
scroll to position [161, 0]
click at [279, 285] on span "Policy Copy" at bounding box center [280, 290] width 44 height 10
click at [306, 308] on div "Policy Documents Policy Copy Policy Terms & Conditions" at bounding box center [441, 287] width 366 height 74
click at [287, 313] on span "Policy Terms & Conditions" at bounding box center [306, 318] width 96 height 10
click at [281, 99] on div "Inclusions" at bounding box center [274, 92] width 58 height 19
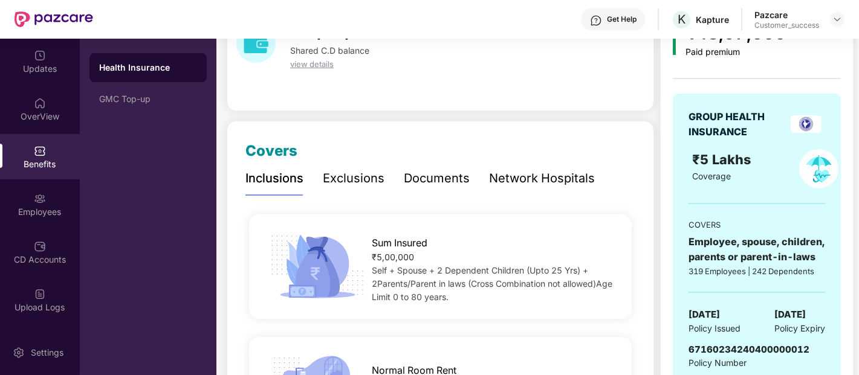
scroll to position [0, 0]
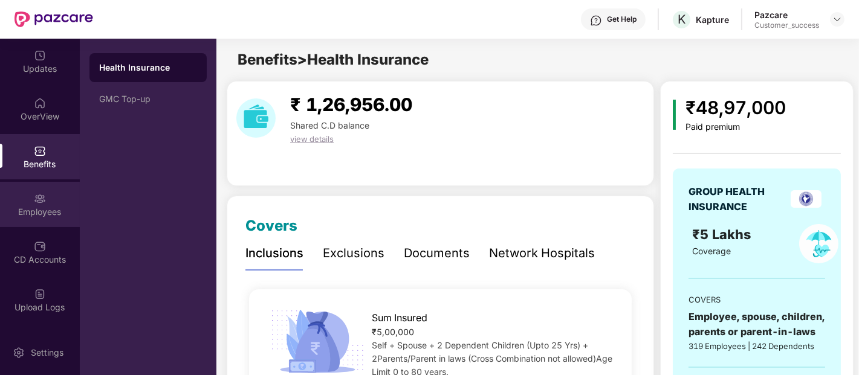
click at [0, 201] on div "Employees" at bounding box center [40, 204] width 80 height 45
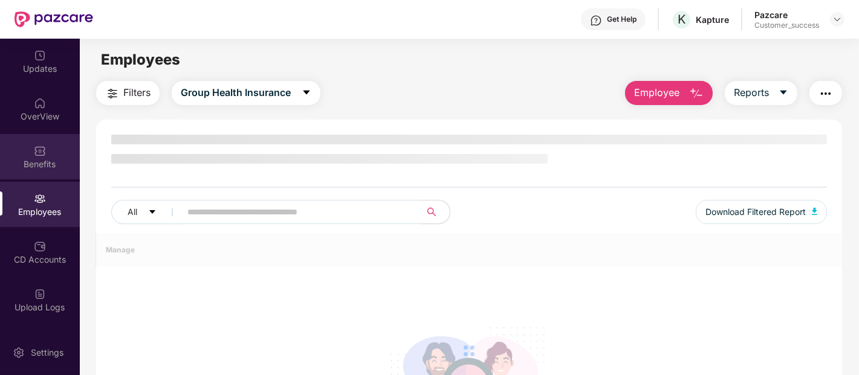
click at [34, 155] on img at bounding box center [40, 151] width 12 height 12
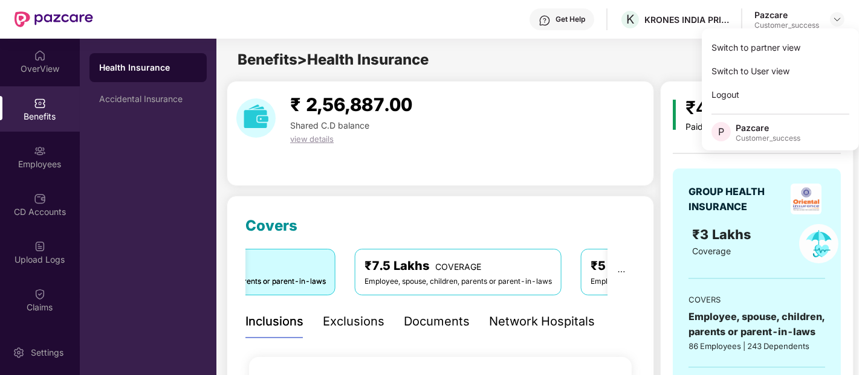
click at [409, 329] on div "Documents" at bounding box center [437, 322] width 66 height 19
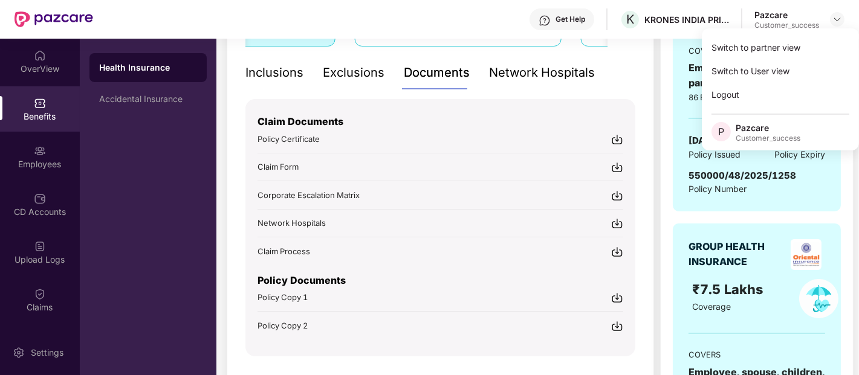
scroll to position [250, 0]
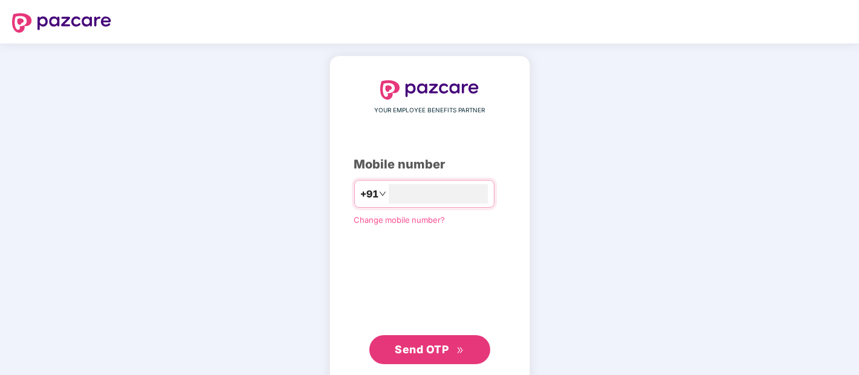
type input "**********"
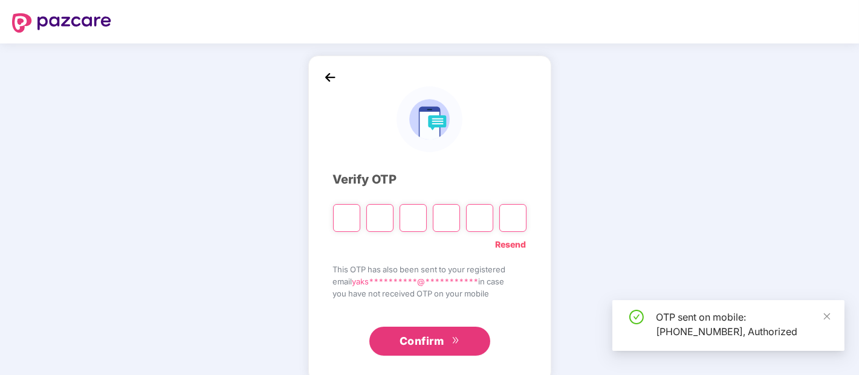
click at [346, 219] on input "Please enter verification code. Digit 1" at bounding box center [346, 218] width 27 height 28
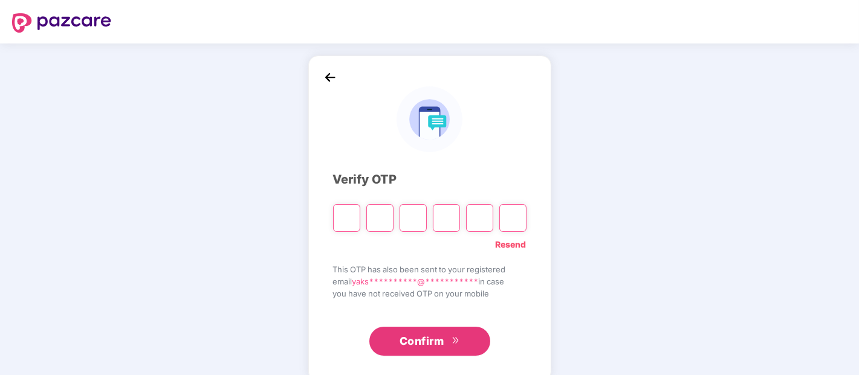
type input "*"
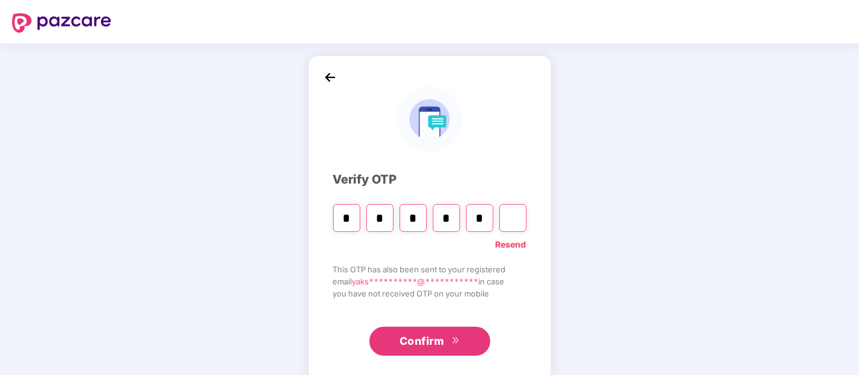
type input "*"
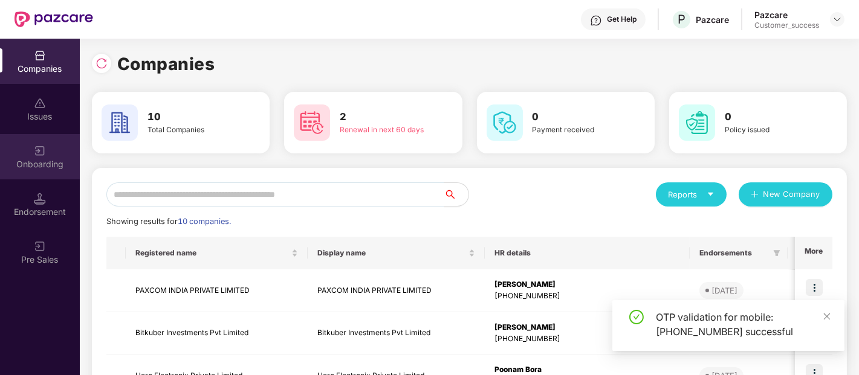
click at [37, 154] on img at bounding box center [40, 151] width 12 height 12
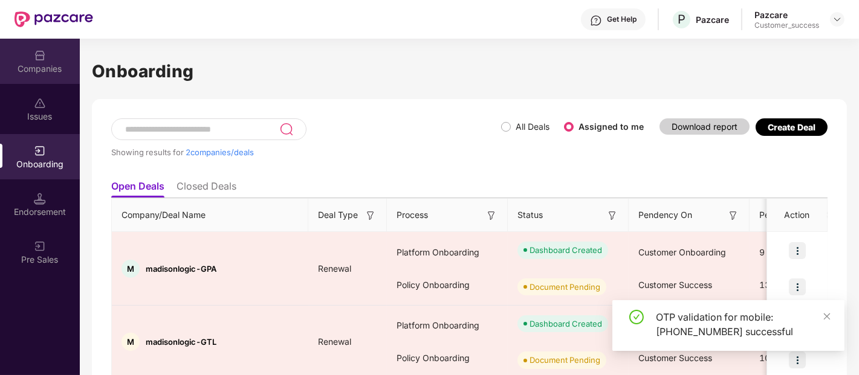
click at [28, 66] on div "Companies" at bounding box center [40, 69] width 80 height 12
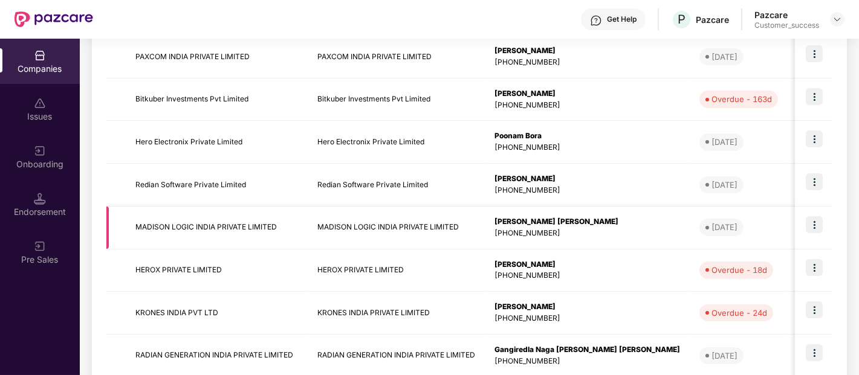
scroll to position [236, 0]
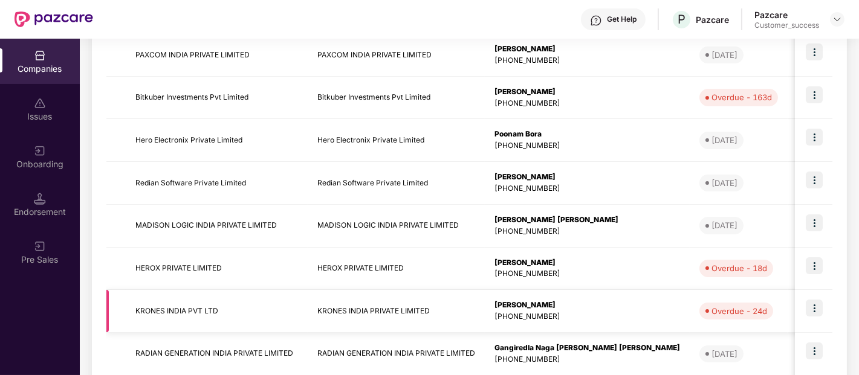
click at [172, 304] on td "KRONES INDIA PVT LTD" at bounding box center [217, 311] width 182 height 43
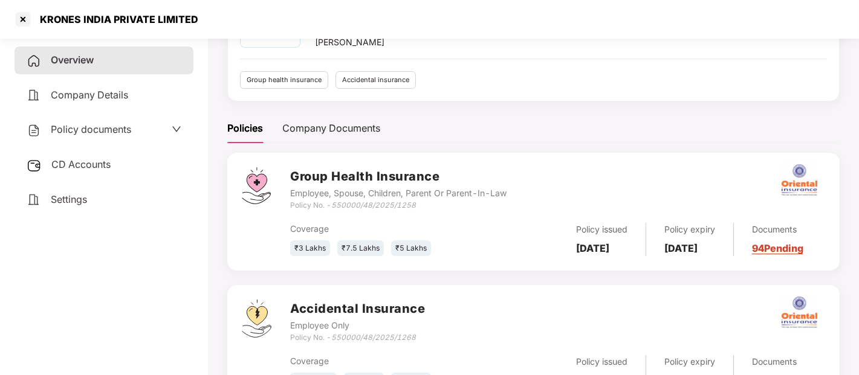
scroll to position [94, 0]
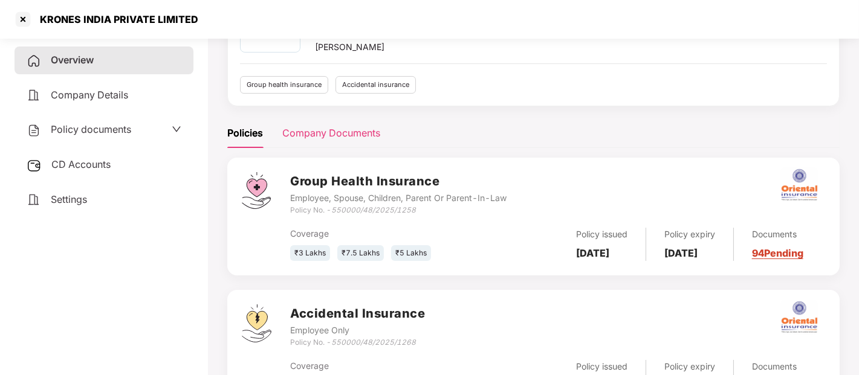
click at [323, 131] on div "Company Documents" at bounding box center [331, 133] width 98 height 15
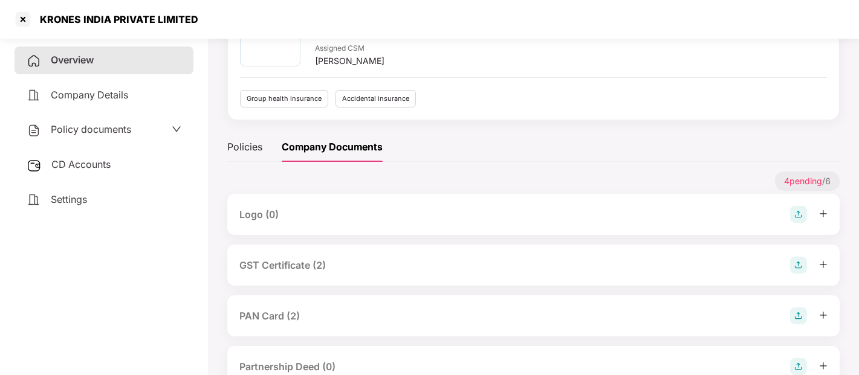
scroll to position [75, 0]
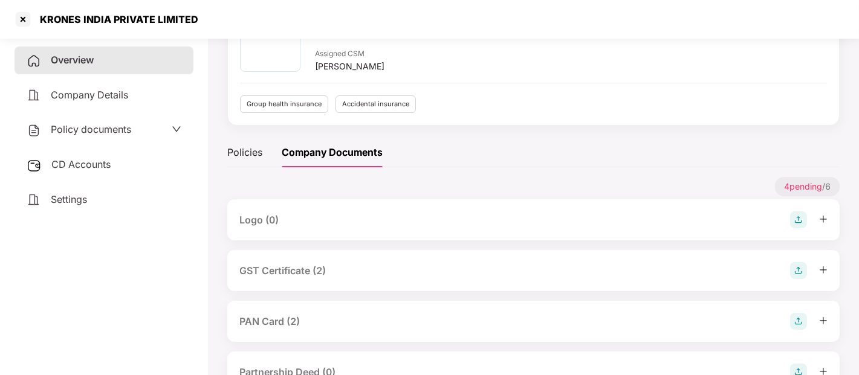
click at [173, 126] on icon "down" at bounding box center [177, 130] width 10 height 10
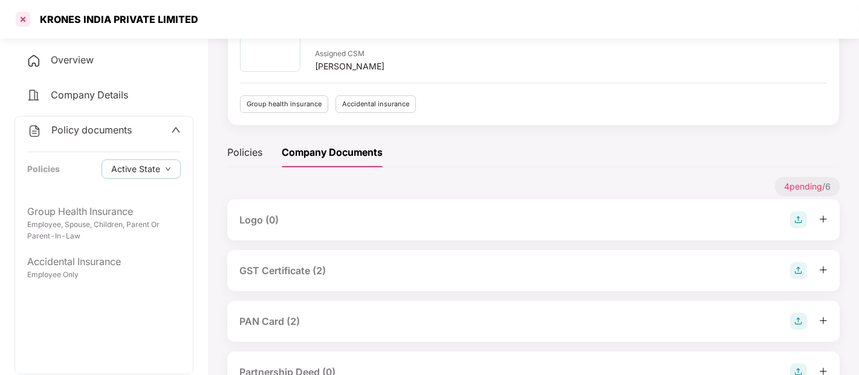
click at [20, 25] on div at bounding box center [22, 19] width 19 height 19
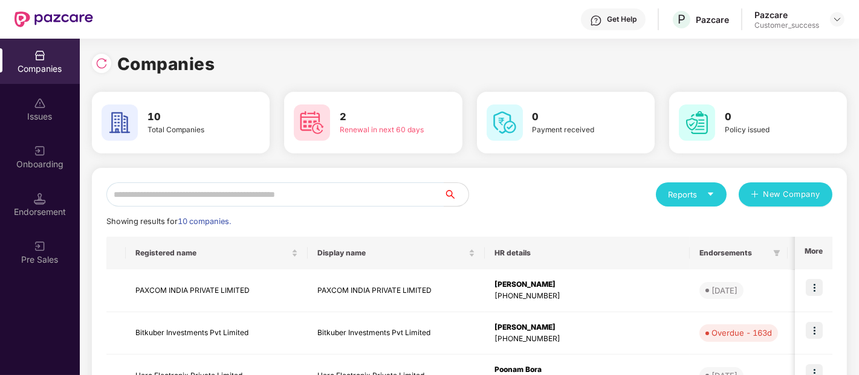
scroll to position [0, 0]
click at [183, 187] on input "text" at bounding box center [275, 195] width 338 height 24
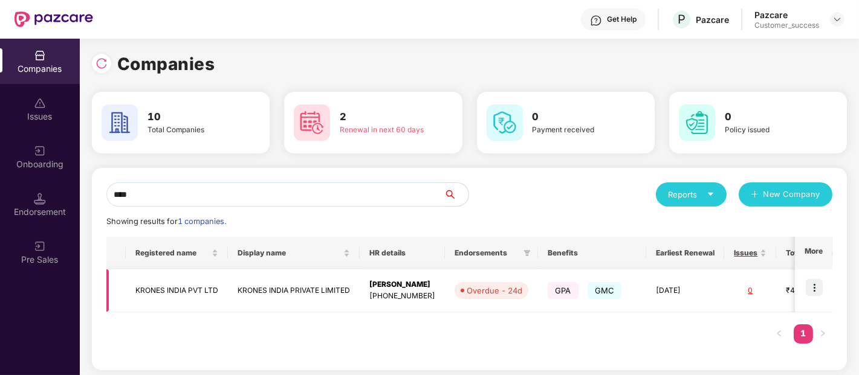
type input "****"
click at [807, 287] on img at bounding box center [814, 287] width 17 height 17
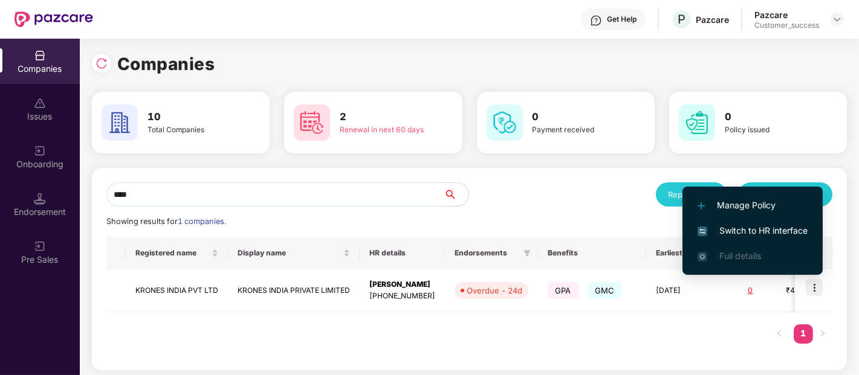
click at [745, 228] on span "Switch to HR interface" at bounding box center [753, 230] width 110 height 13
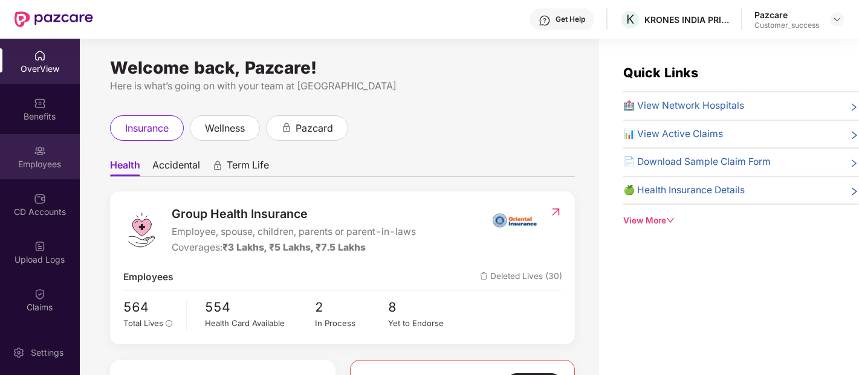
click at [22, 168] on div "Employees" at bounding box center [40, 164] width 80 height 12
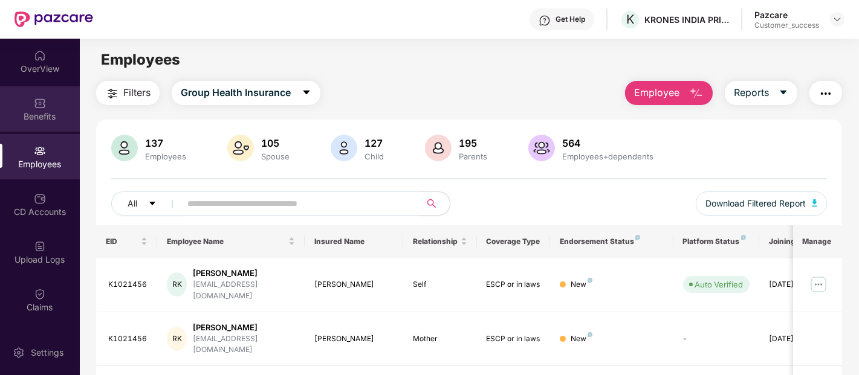
click at [47, 121] on div "Benefits" at bounding box center [40, 117] width 80 height 12
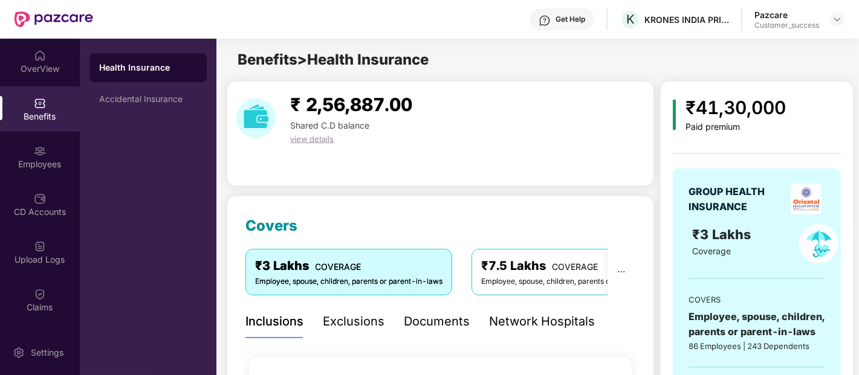
click at [430, 313] on div "Documents" at bounding box center [437, 322] width 66 height 19
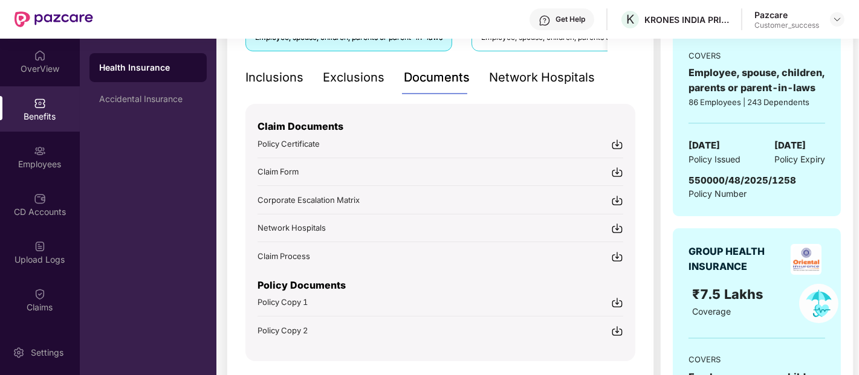
scroll to position [288, 0]
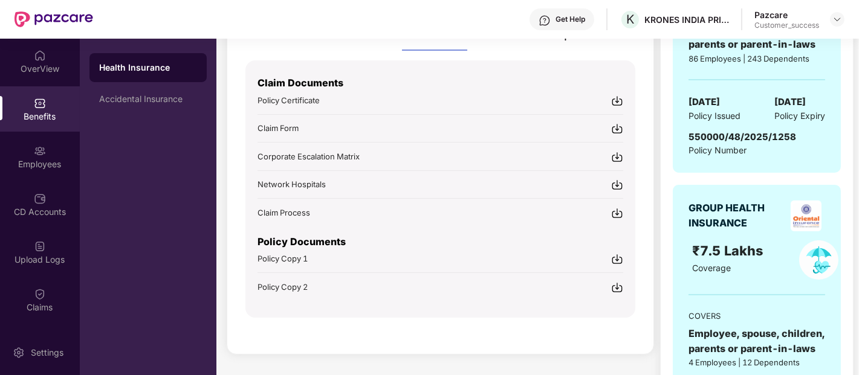
click at [293, 123] on span "Claim Form" at bounding box center [278, 128] width 41 height 10
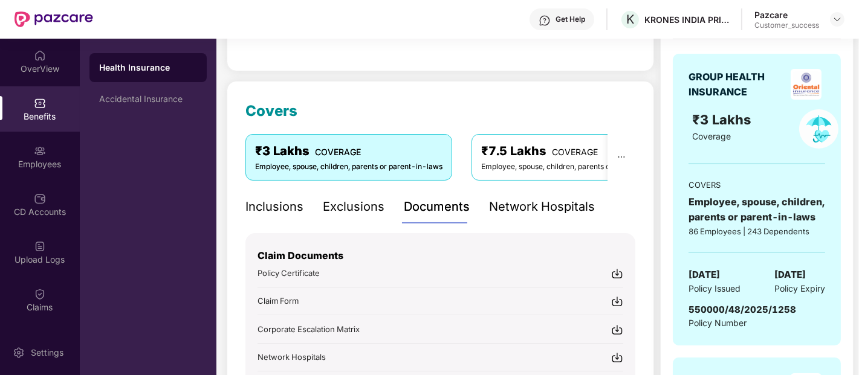
scroll to position [114, 0]
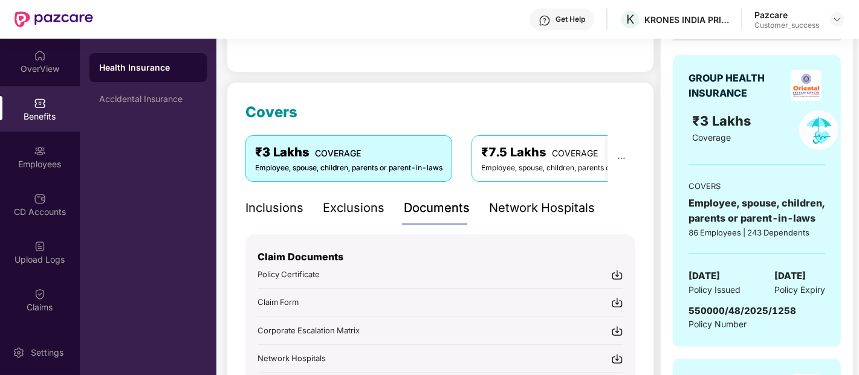
click at [239, 201] on div "Covers ₹3 Lakhs COVERAGE Employee, spouse, children, parents or parent-in-laws …" at bounding box center [440, 305] width 427 height 447
click at [266, 214] on div "Inclusions" at bounding box center [274, 208] width 58 height 19
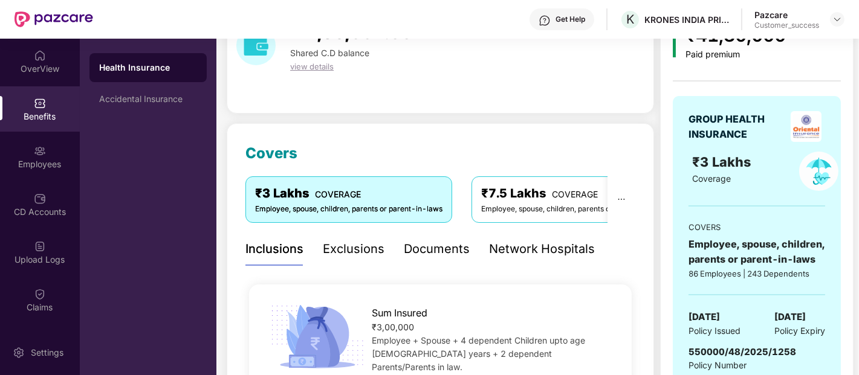
scroll to position [57, 0]
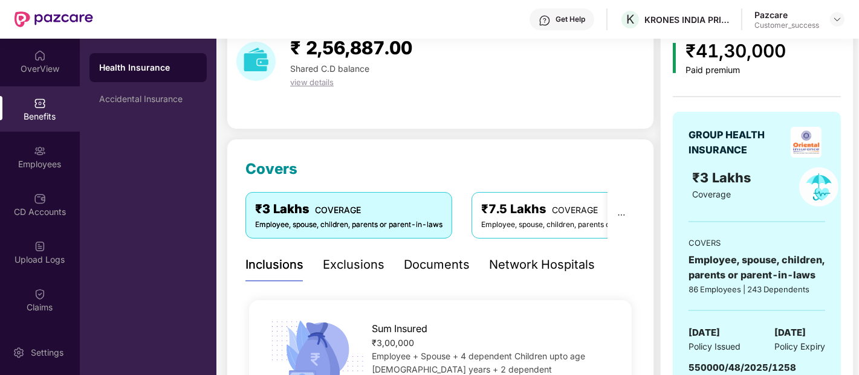
click at [815, 144] on img at bounding box center [806, 142] width 31 height 31
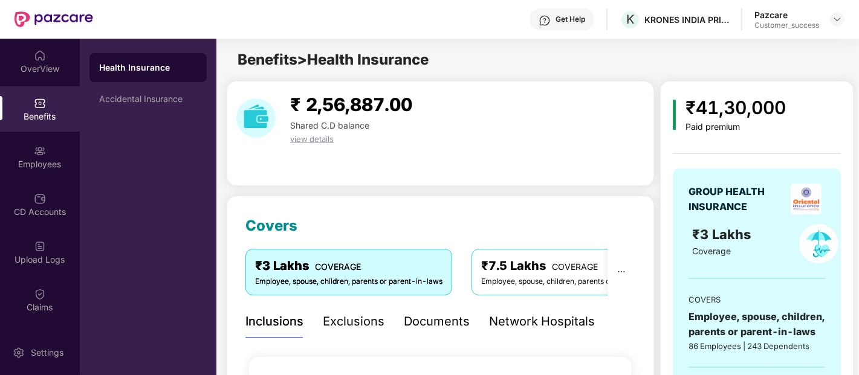
scroll to position [1, 0]
click at [838, 18] on img at bounding box center [837, 20] width 10 height 10
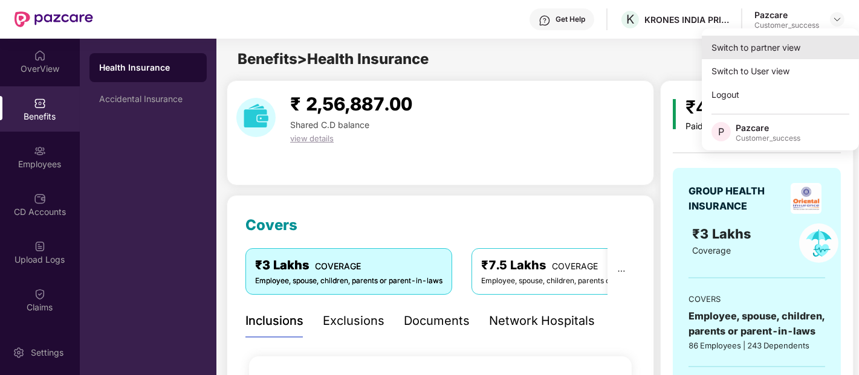
click at [782, 46] on div "Switch to partner view" at bounding box center [780, 48] width 157 height 24
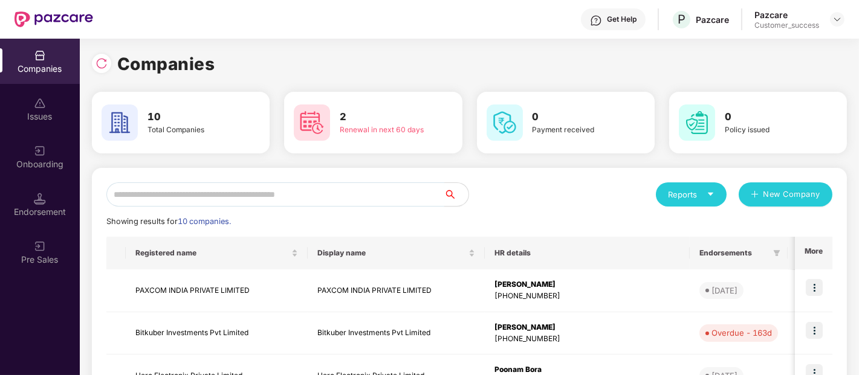
click at [320, 187] on input "text" at bounding box center [275, 195] width 338 height 24
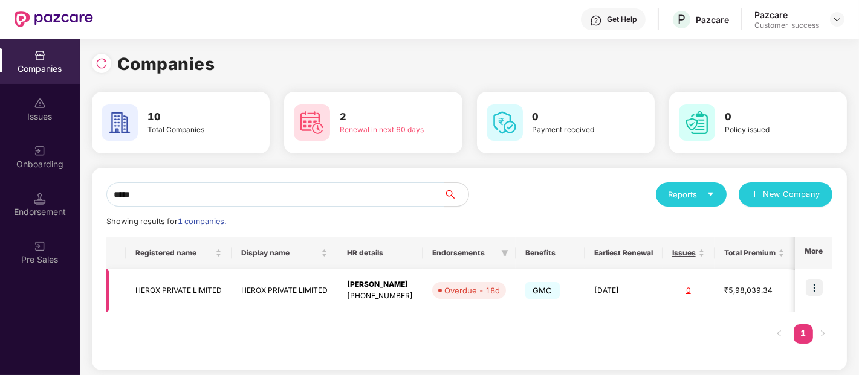
type input "*****"
click at [818, 293] on img at bounding box center [814, 287] width 17 height 17
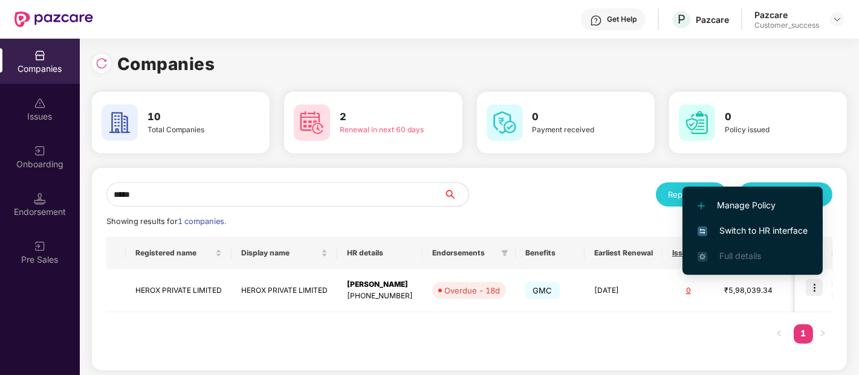
click at [724, 231] on span "Switch to HR interface" at bounding box center [753, 230] width 110 height 13
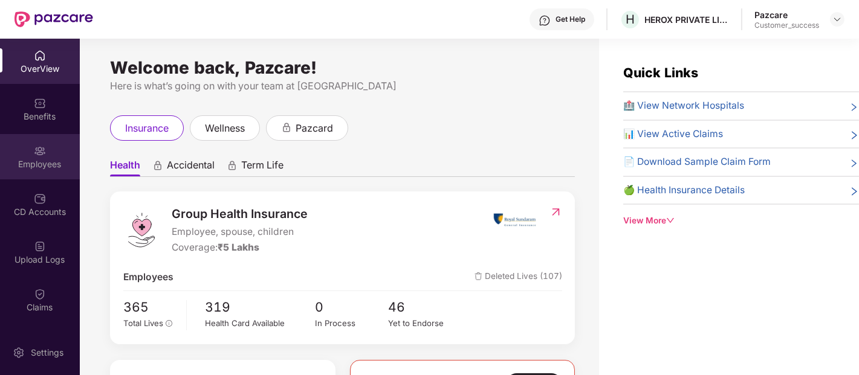
click at [52, 149] on div "Employees" at bounding box center [40, 156] width 80 height 45
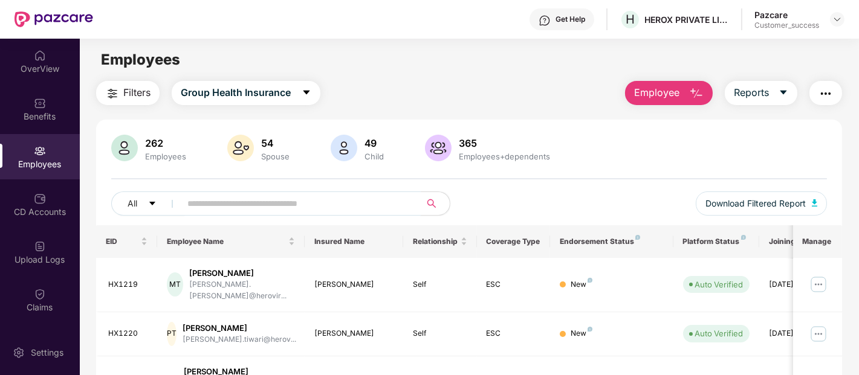
click at [264, 206] on input "text" at bounding box center [295, 204] width 217 height 18
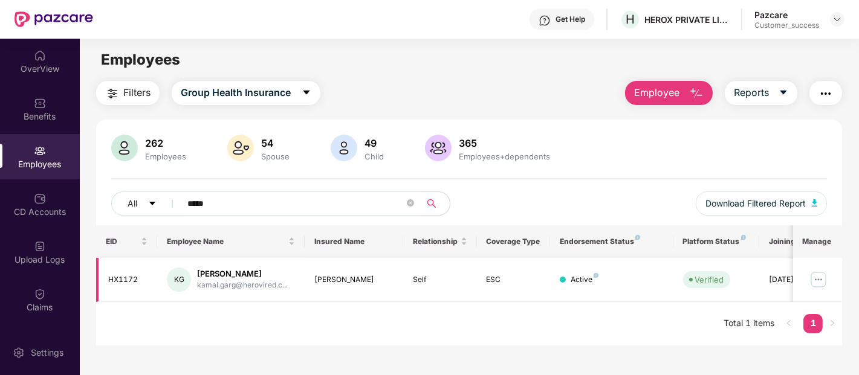
scroll to position [39, 0]
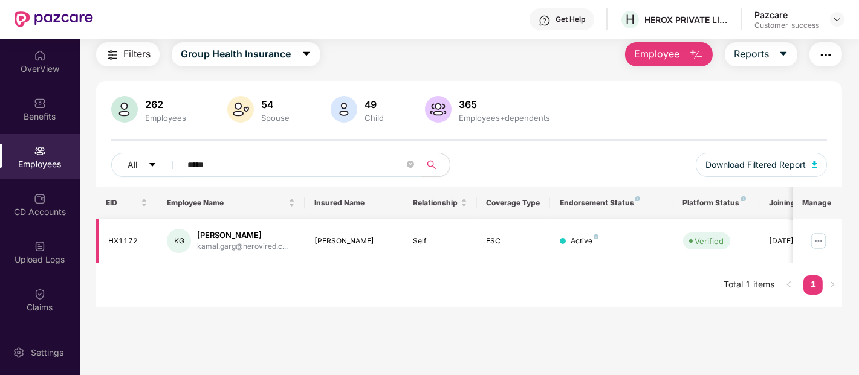
type input "*****"
click at [817, 239] on img at bounding box center [818, 241] width 19 height 19
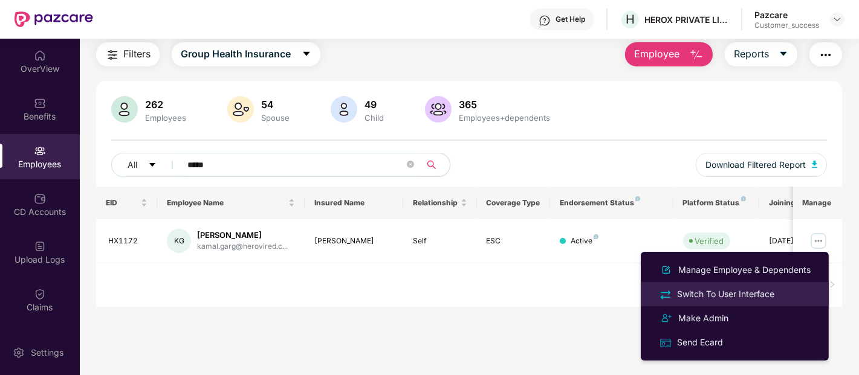
click at [696, 290] on div "Switch To User Interface" at bounding box center [726, 294] width 102 height 13
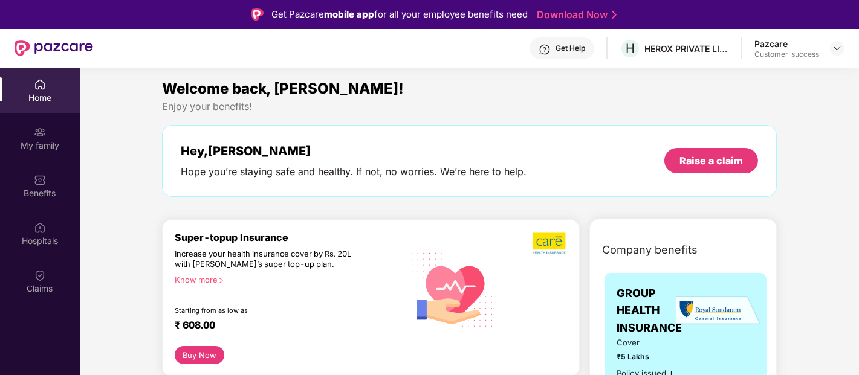
click at [21, 256] on div "Home My family Benefits Hospitals Claims" at bounding box center [40, 187] width 80 height 239
click at [33, 277] on div "Claims" at bounding box center [40, 281] width 80 height 45
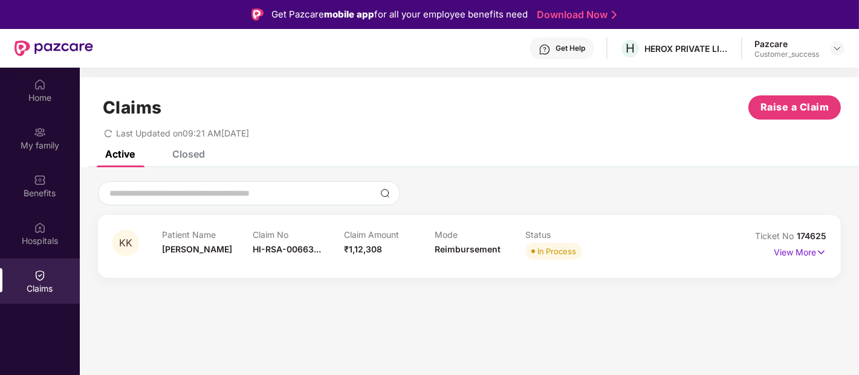
click at [807, 261] on div "View More" at bounding box center [800, 252] width 53 height 19
click at [808, 256] on p "View More" at bounding box center [800, 251] width 53 height 16
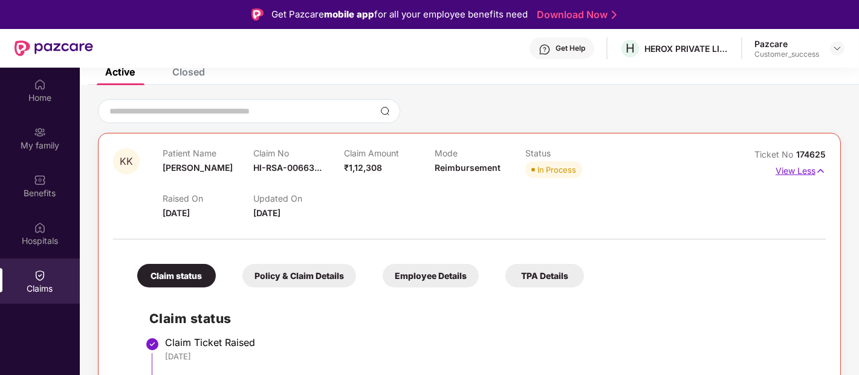
scroll to position [79, 0]
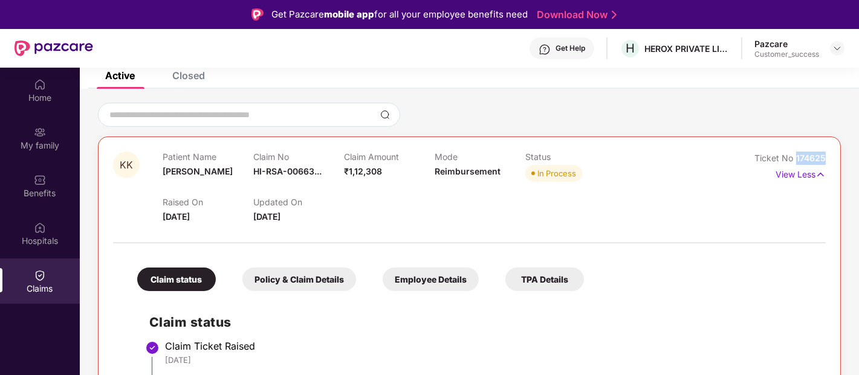
drag, startPoint x: 824, startPoint y: 154, endPoint x: 796, endPoint y: 155, distance: 27.8
click at [796, 155] on span "174625" at bounding box center [811, 158] width 30 height 10
copy span "174625"
click at [270, 175] on span "HI-RSA-00663..." at bounding box center [287, 171] width 68 height 10
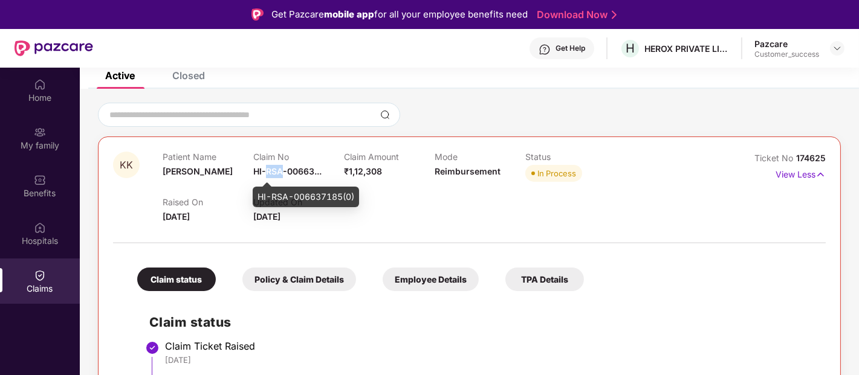
click at [270, 175] on span "HI-RSA-00663..." at bounding box center [287, 171] width 68 height 10
click at [276, 195] on div "HI-RSA-006637185(0)" at bounding box center [306, 197] width 106 height 21
copy div "HI-RSA-006637185(0)"
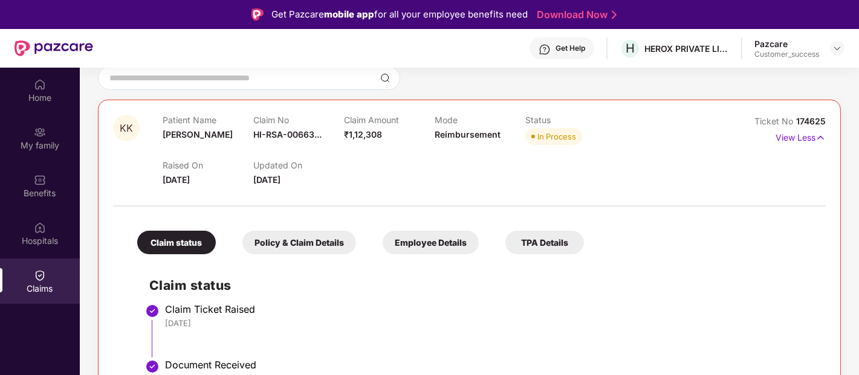
scroll to position [117, 0]
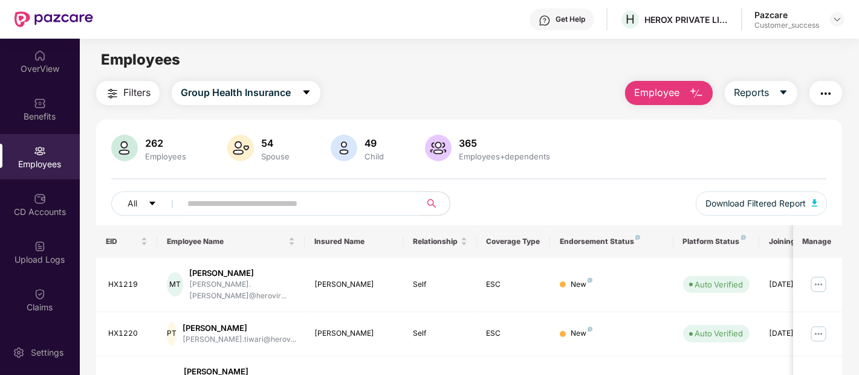
click at [280, 200] on input "text" at bounding box center [295, 204] width 217 height 18
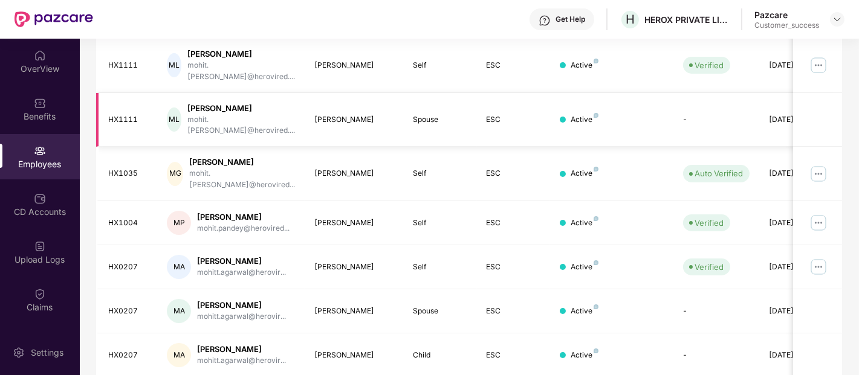
scroll to position [368, 0]
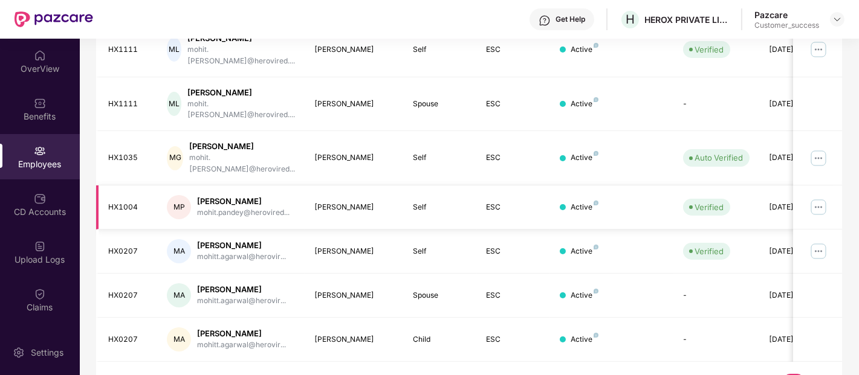
type input "*****"
click at [812, 198] on img at bounding box center [818, 207] width 19 height 19
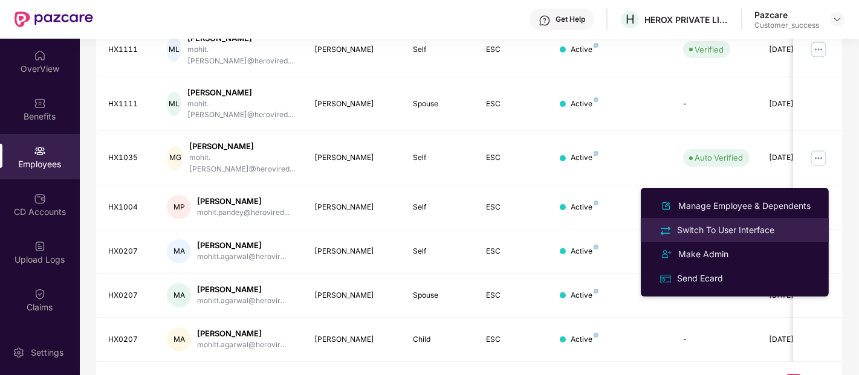
click at [707, 224] on div "Switch To User Interface" at bounding box center [726, 230] width 102 height 13
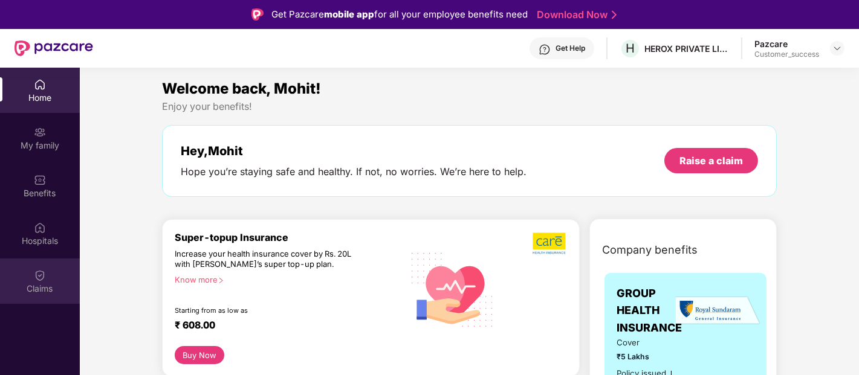
click at [42, 267] on div "Claims" at bounding box center [40, 281] width 80 height 45
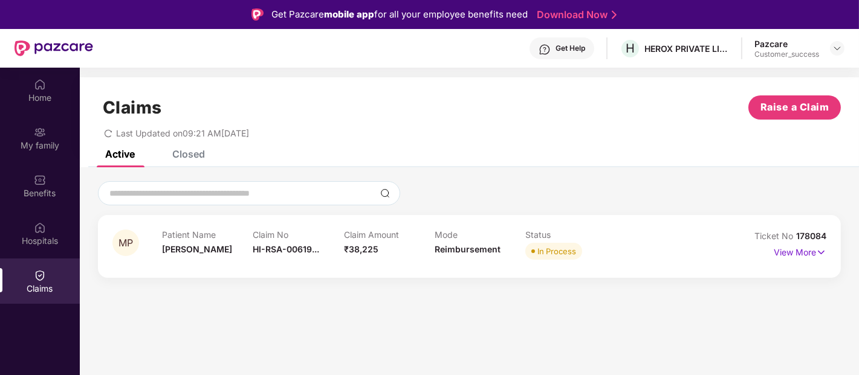
scroll to position [68, 0]
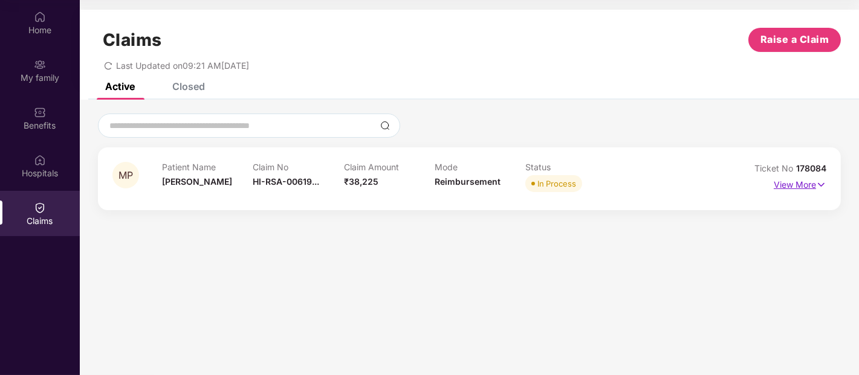
click at [811, 176] on p "View More" at bounding box center [800, 183] width 53 height 16
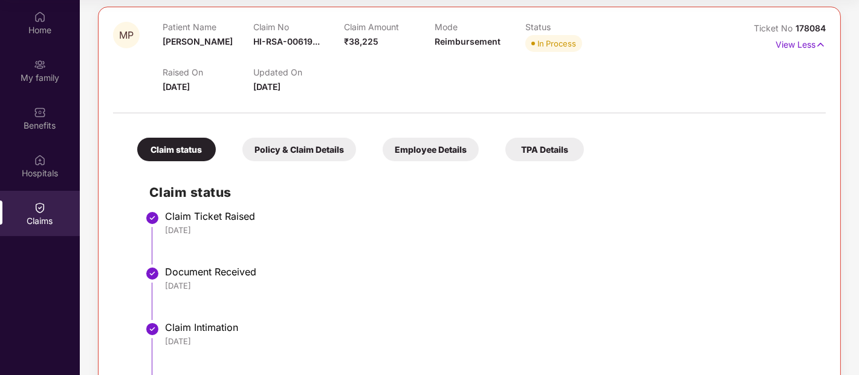
scroll to position [131, 0]
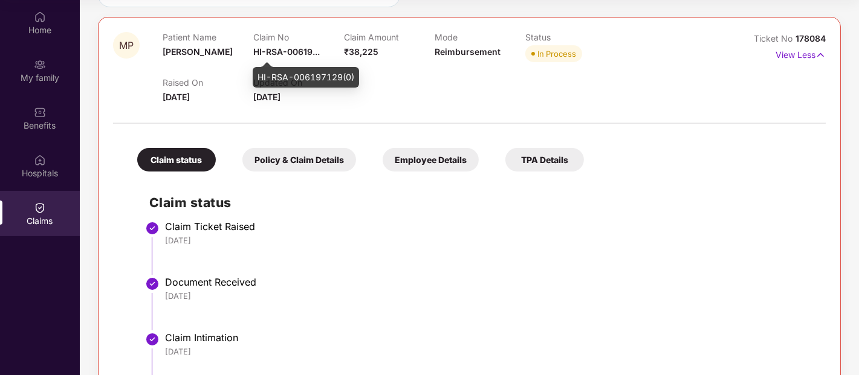
click at [308, 48] on span "HI-RSA-00619..." at bounding box center [286, 52] width 66 height 10
click at [292, 76] on div "HI-RSA-006197129(0)" at bounding box center [306, 77] width 106 height 21
copy div "HI-RSA-006197129(0)"
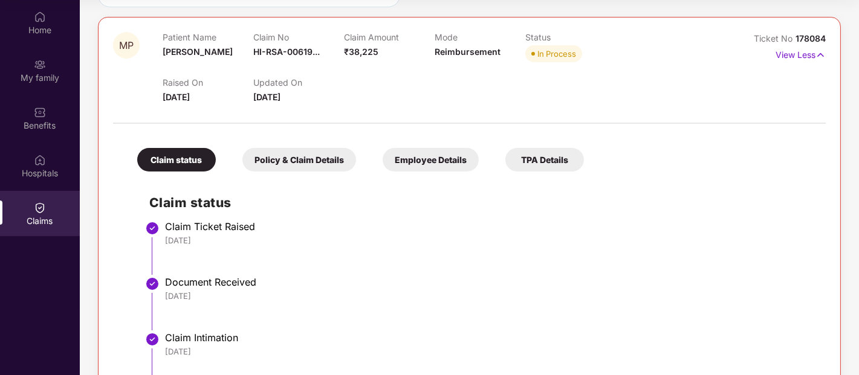
click at [754, 240] on div "22 Sep 2025" at bounding box center [489, 240] width 649 height 11
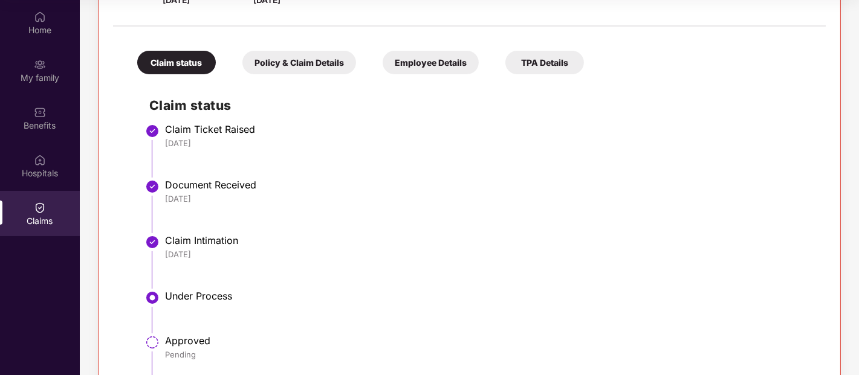
scroll to position [228, 0]
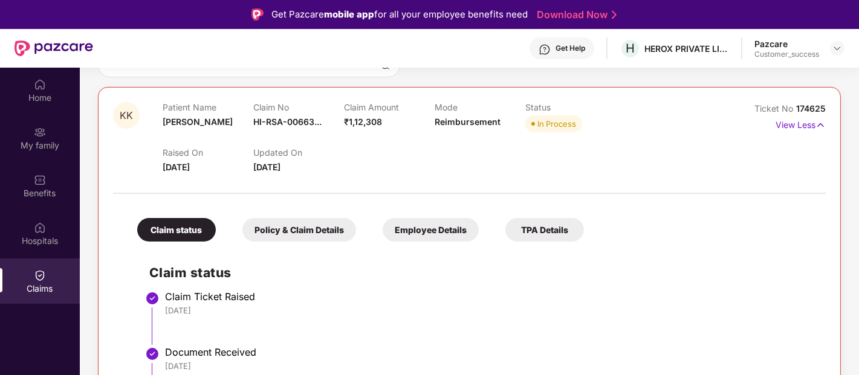
scroll to position [129, 0]
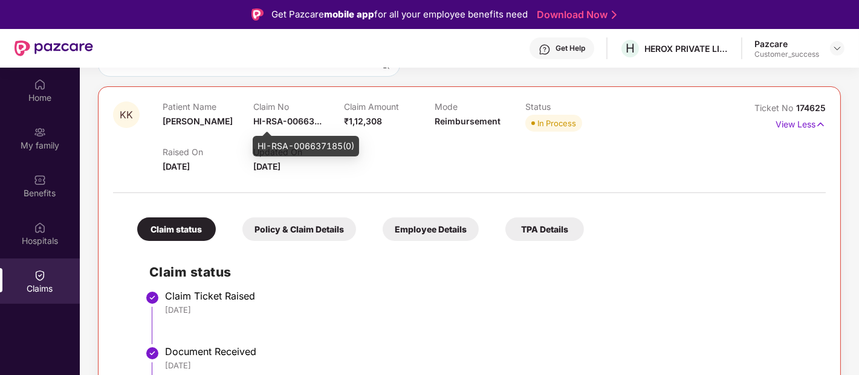
click at [297, 123] on span "HI-RSA-00663..." at bounding box center [287, 121] width 68 height 10
click at [290, 147] on div "HI-RSA-006637185(0)" at bounding box center [306, 146] width 106 height 21
copy div "HI-RSA-006637185(0)"
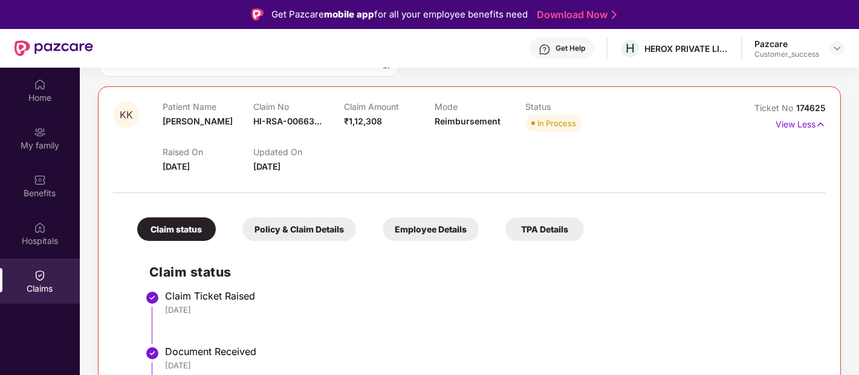
click at [692, 315] on div "[DATE]" at bounding box center [489, 310] width 649 height 11
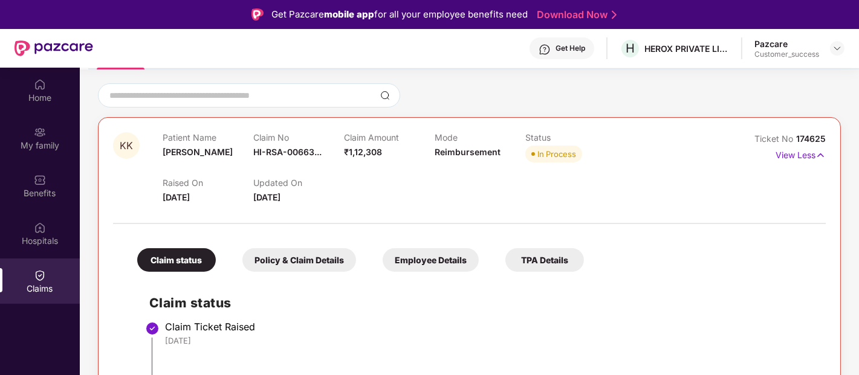
scroll to position [108, 0]
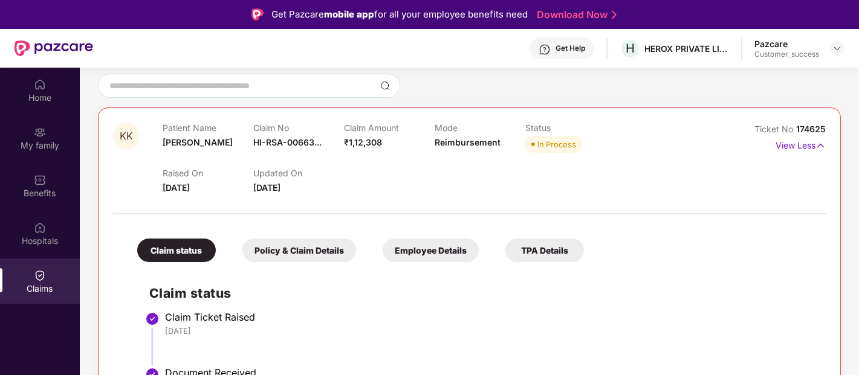
click at [430, 244] on div "Employee Details" at bounding box center [431, 251] width 96 height 24
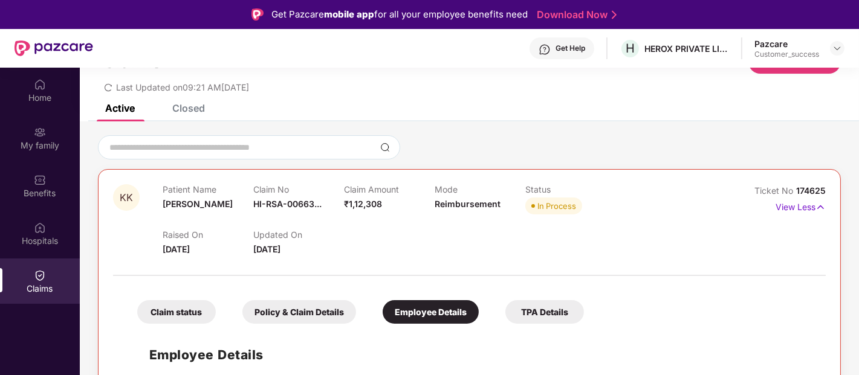
scroll to position [68, 0]
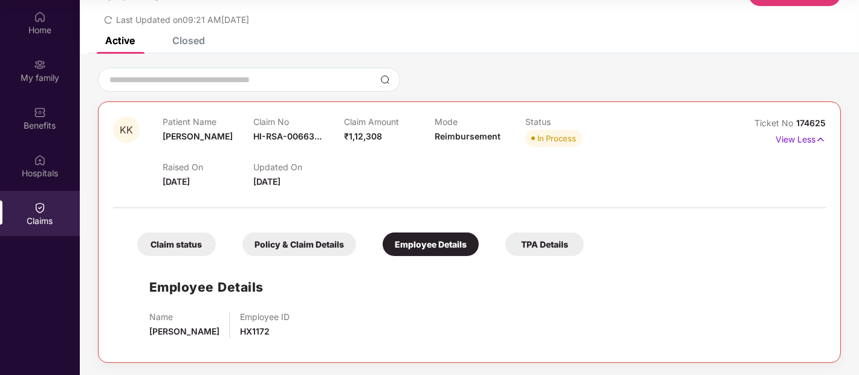
click at [241, 332] on span "HX1172" at bounding box center [255, 331] width 30 height 10
copy span "HX1172"
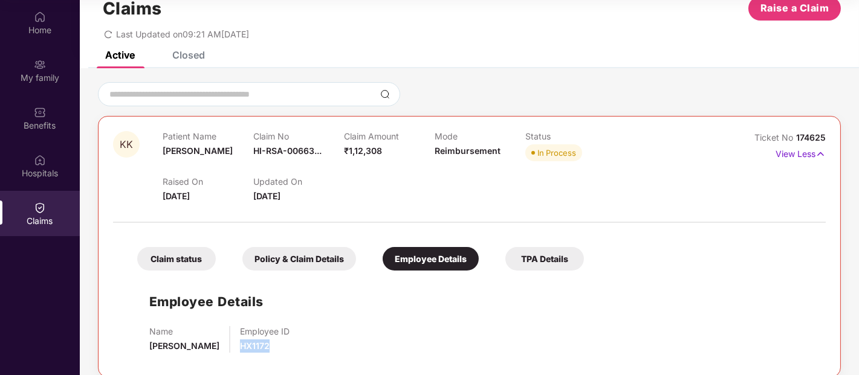
scroll to position [31, 0]
drag, startPoint x: 824, startPoint y: 135, endPoint x: 795, endPoint y: 136, distance: 29.0
click at [796, 136] on span "174625" at bounding box center [811, 138] width 30 height 10
copy span "174625"
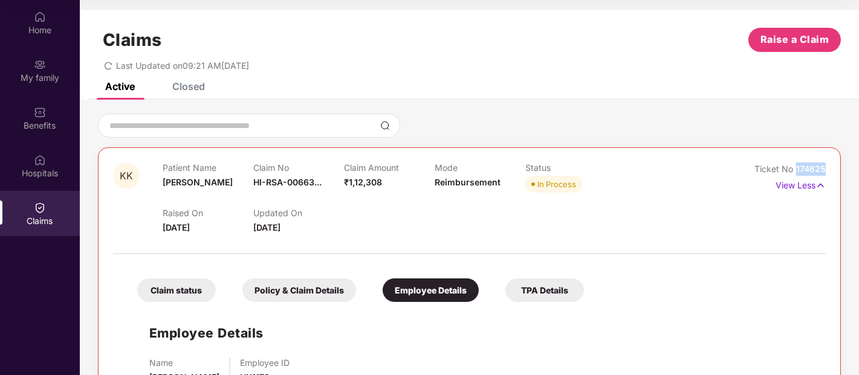
scroll to position [1, 0]
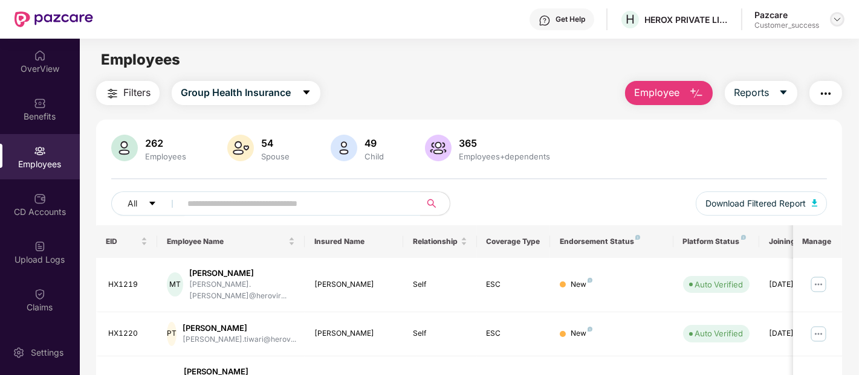
click at [839, 19] on img at bounding box center [837, 20] width 10 height 10
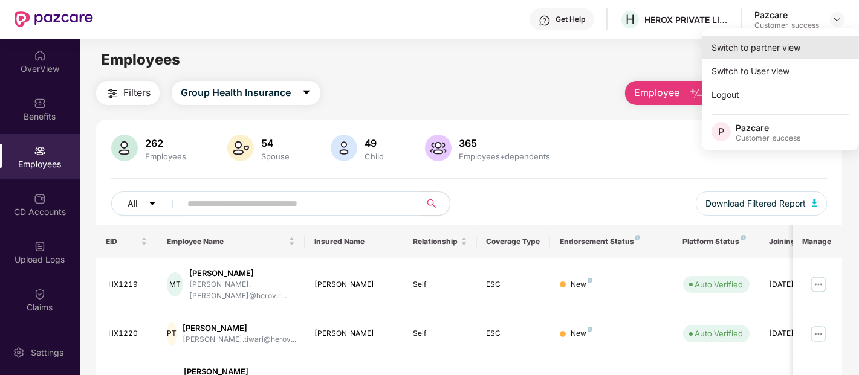
click at [793, 49] on div "Switch to partner view" at bounding box center [780, 48] width 157 height 24
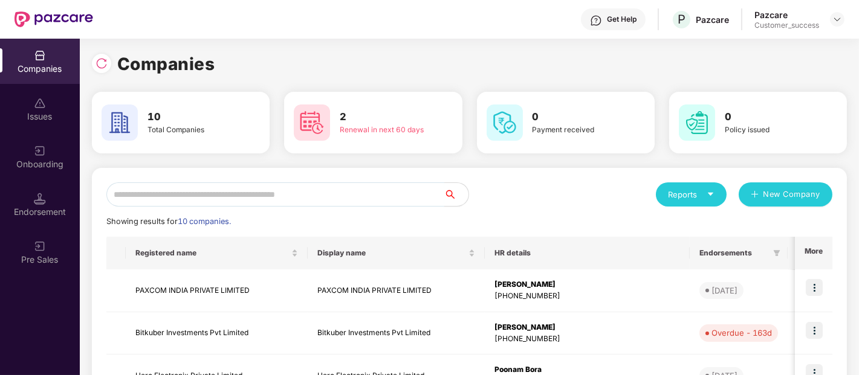
click at [355, 192] on input "text" at bounding box center [275, 195] width 338 height 24
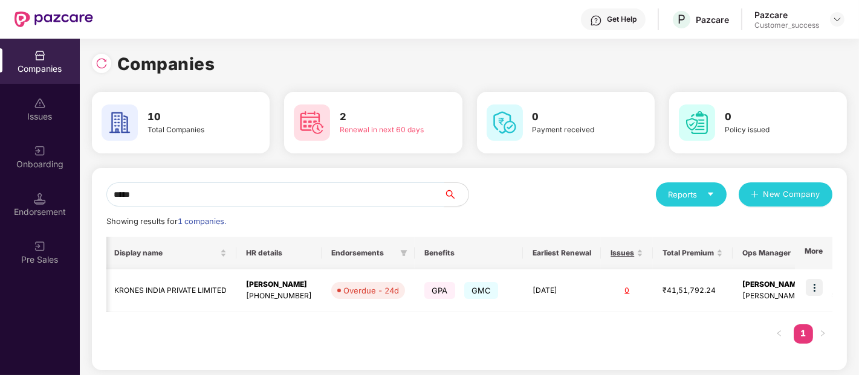
scroll to position [0, 183]
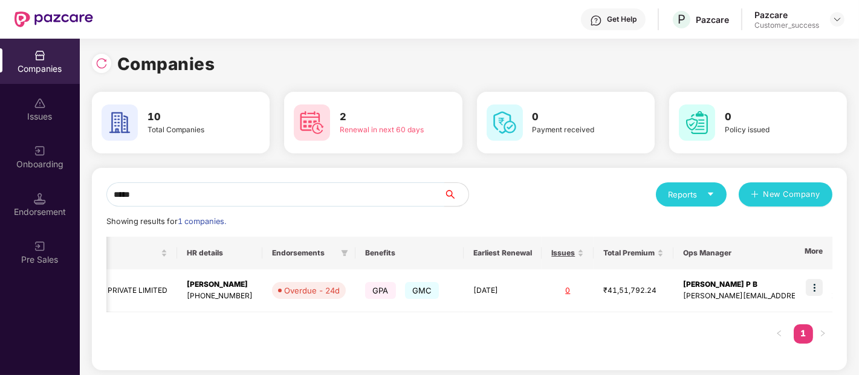
type input "*****"
click at [817, 287] on img at bounding box center [814, 287] width 17 height 17
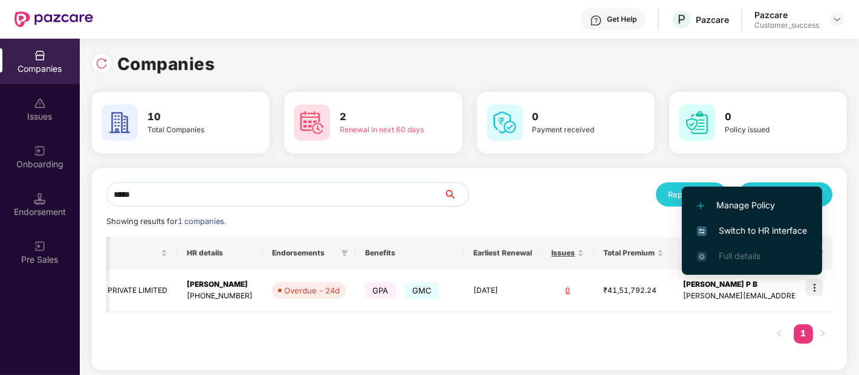
click at [759, 224] on span "Switch to HR interface" at bounding box center [752, 230] width 110 height 13
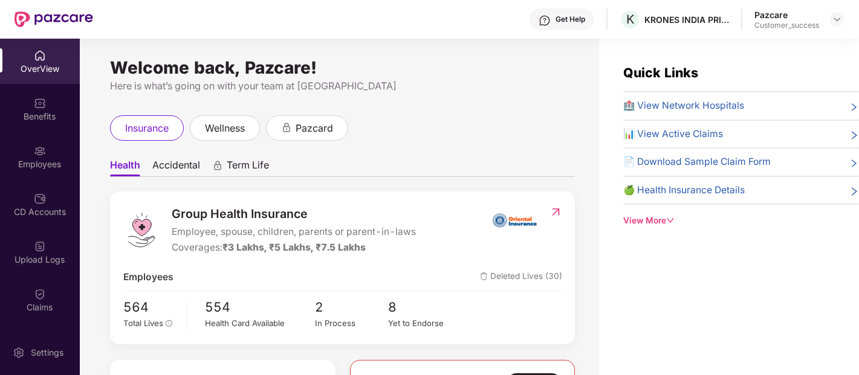
click at [28, 141] on div "Employees" at bounding box center [40, 156] width 80 height 45
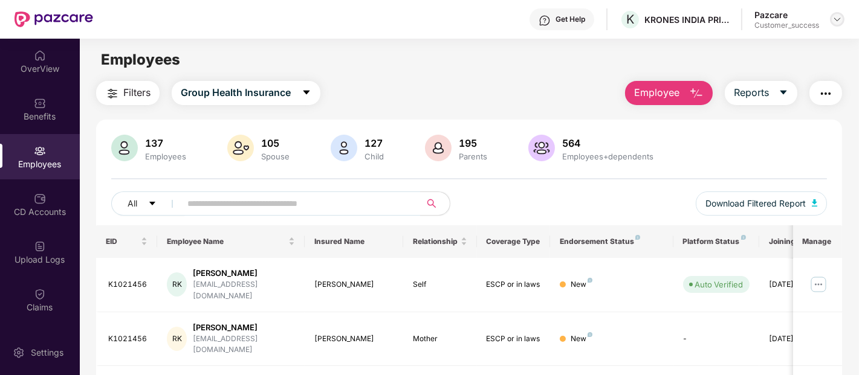
click at [834, 15] on img at bounding box center [837, 20] width 10 height 10
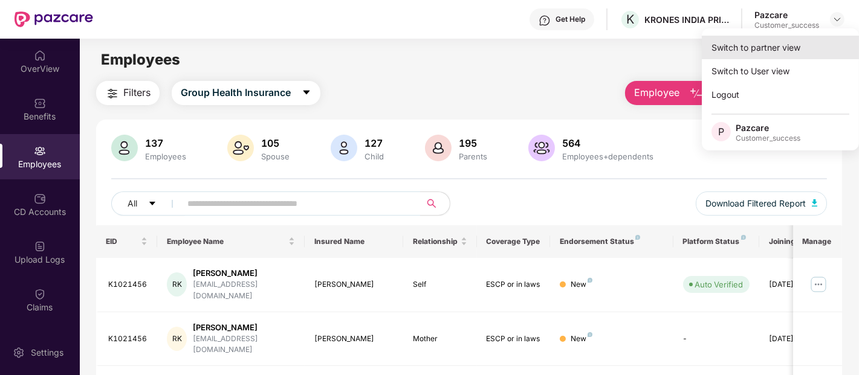
click at [796, 37] on div "Switch to partner view" at bounding box center [780, 48] width 157 height 24
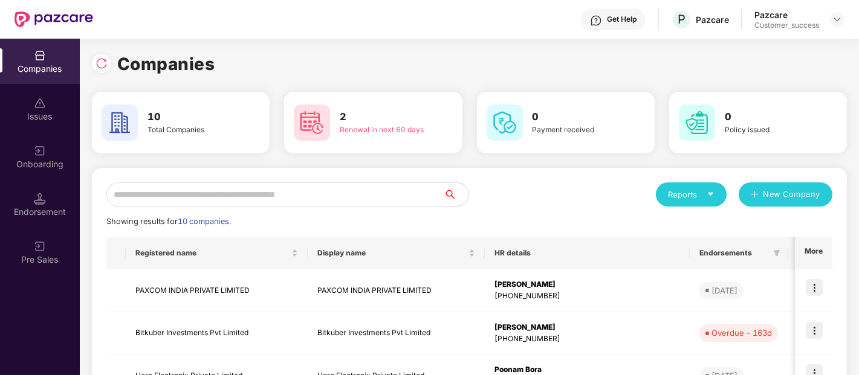
click at [0, 309] on div "Companies Issues Onboarding Endorsement Pre Sales" at bounding box center [40, 207] width 80 height 337
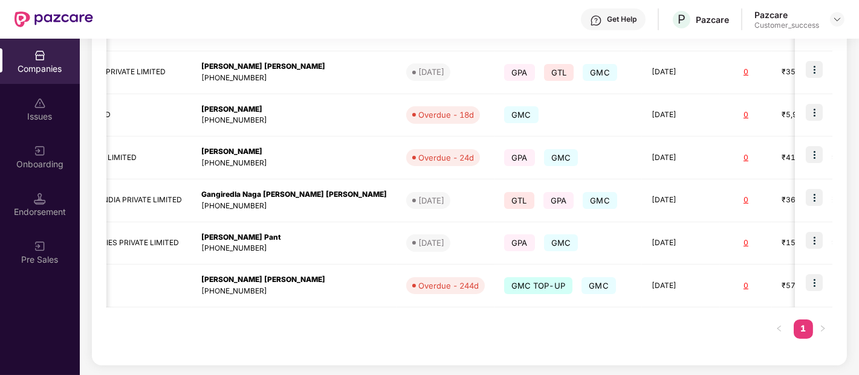
scroll to position [0, 446]
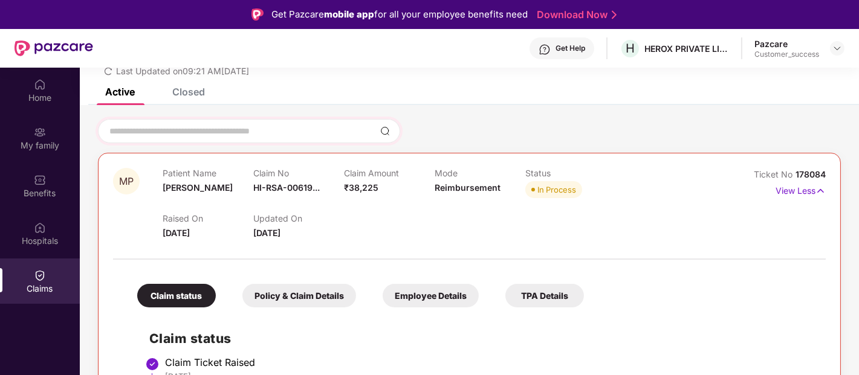
scroll to position [63, 0]
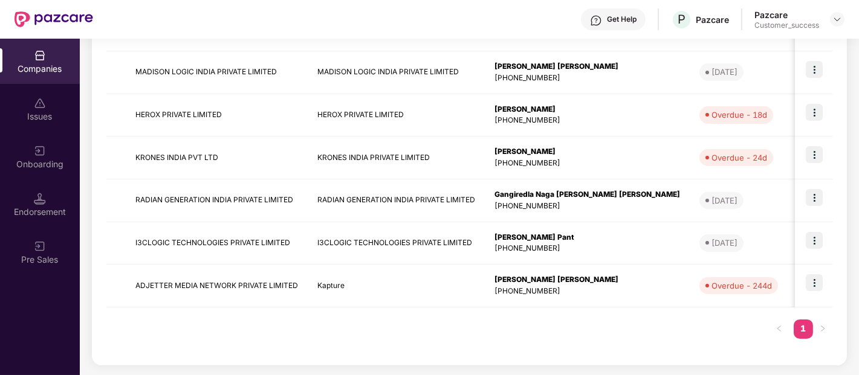
scroll to position [372, 0]
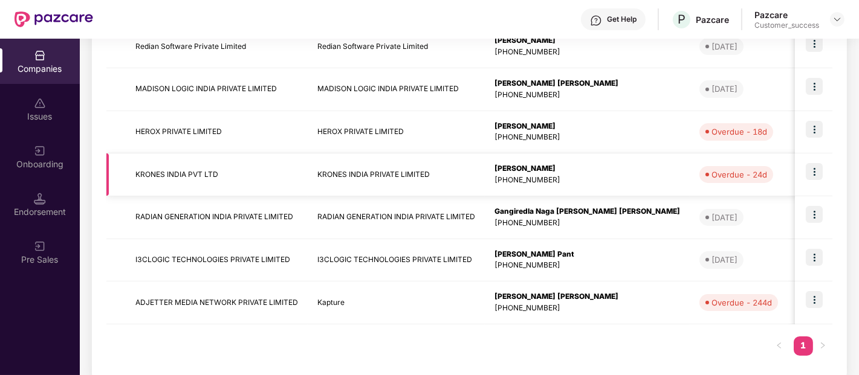
click at [812, 174] on img at bounding box center [814, 171] width 17 height 17
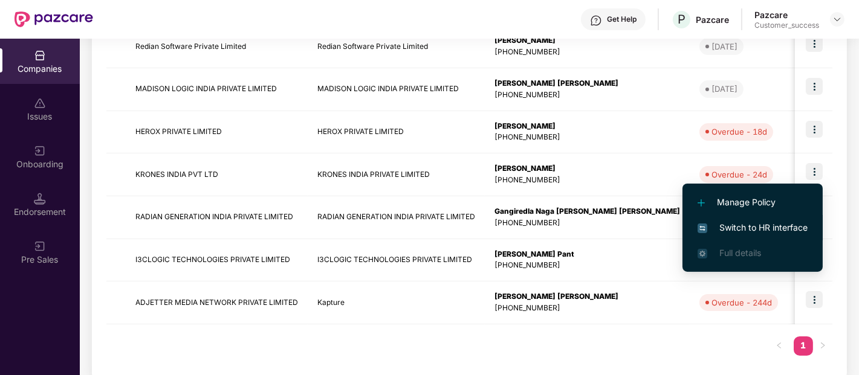
click at [737, 222] on span "Switch to HR interface" at bounding box center [753, 227] width 110 height 13
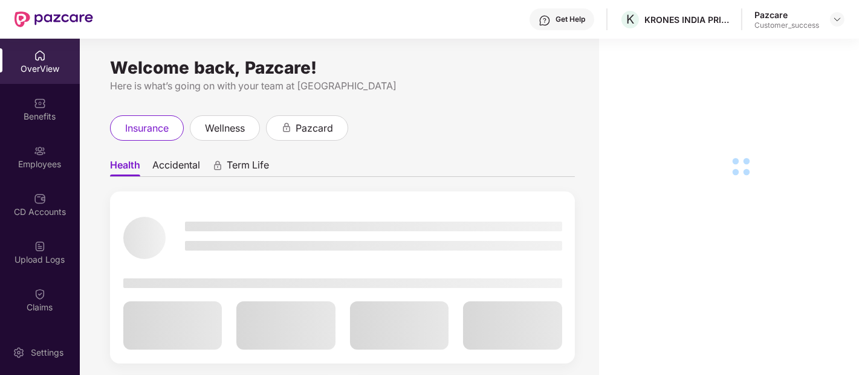
click at [54, 146] on div "Employees" at bounding box center [40, 156] width 80 height 45
